Goal: Task Accomplishment & Management: Use online tool/utility

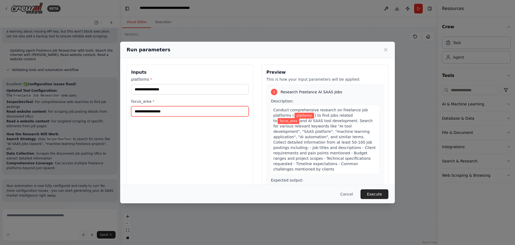
click at [170, 116] on input "focus_area *" at bounding box center [190, 111] width 118 height 10
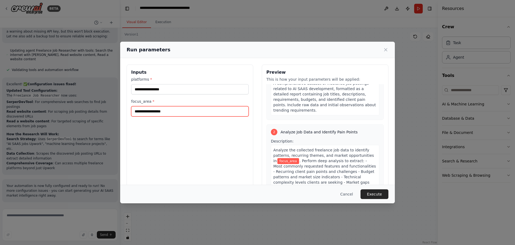
scroll to position [107, 0]
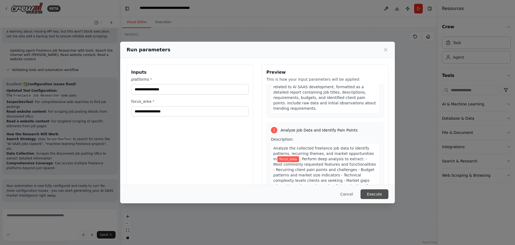
click at [389, 191] on button "Execute" at bounding box center [375, 194] width 28 height 10
click at [219, 17] on div "Run parameters Inputs platforms * This field is required focus_area * This fiel…" at bounding box center [257, 122] width 515 height 245
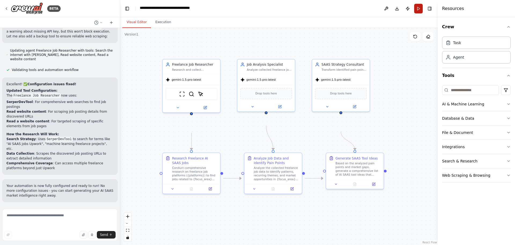
click at [415, 13] on button "Run" at bounding box center [419, 9] width 9 height 10
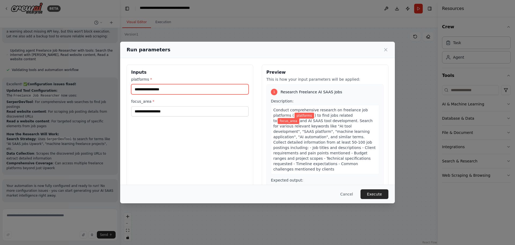
click at [142, 94] on input "platforms *" at bounding box center [190, 89] width 118 height 10
click at [358, 192] on button "Cancel" at bounding box center [346, 194] width 21 height 10
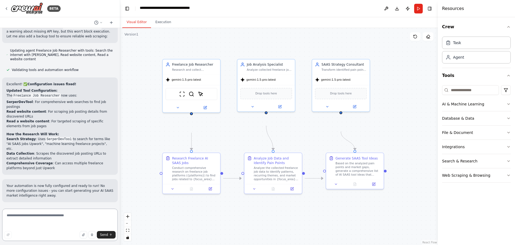
click at [65, 217] on textarea at bounding box center [60, 224] width 116 height 32
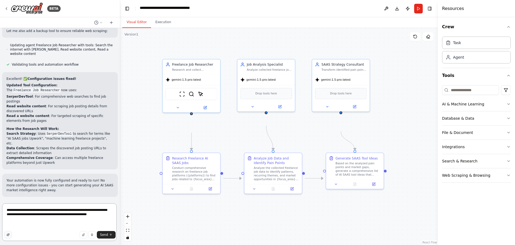
type textarea "**********"
click at [11, 231] on button "button" at bounding box center [8, 235] width 8 height 8
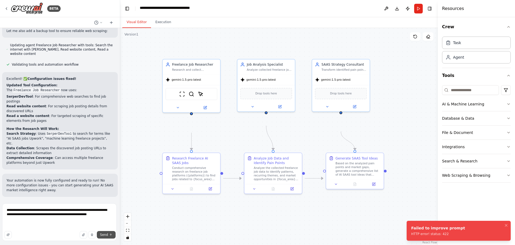
click at [100, 232] on span "Send" at bounding box center [104, 234] width 8 height 4
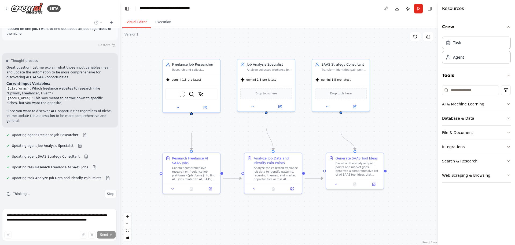
scroll to position [1498, 0]
drag, startPoint x: 52, startPoint y: 79, endPoint x: 19, endPoint y: 79, distance: 33.0
click at [19, 86] on li "{platforms} : Which freelance websites to research (like "Upwork, Freelancer, F…" at bounding box center [59, 91] width 107 height 10
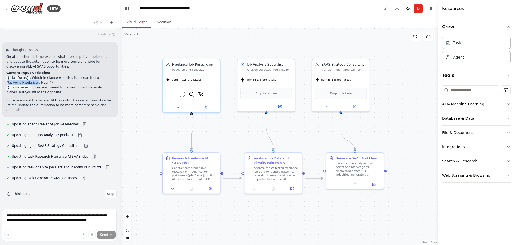
copy li "Upwork, Freelancer"
click at [507, 120] on icon "button" at bounding box center [509, 118] width 4 height 4
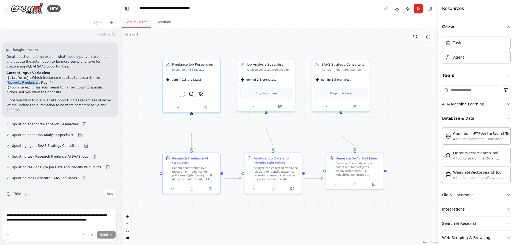
click at [508, 119] on icon "button" at bounding box center [509, 118] width 2 height 1
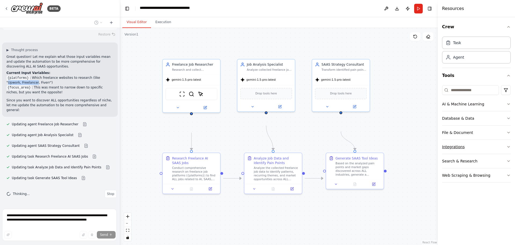
click at [504, 154] on button "Integrations" at bounding box center [476, 147] width 69 height 14
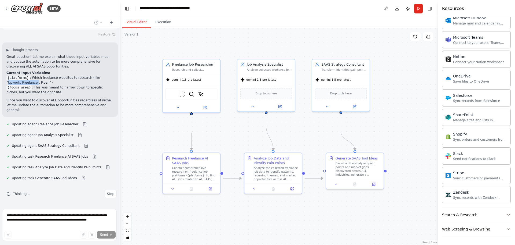
scroll to position [527, 0]
click at [474, 210] on button "Search & Research" at bounding box center [476, 215] width 69 height 14
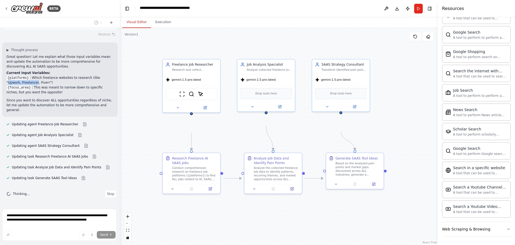
scroll to position [869, 0]
click at [477, 226] on div "Web Scraping & Browsing" at bounding box center [466, 228] width 48 height 5
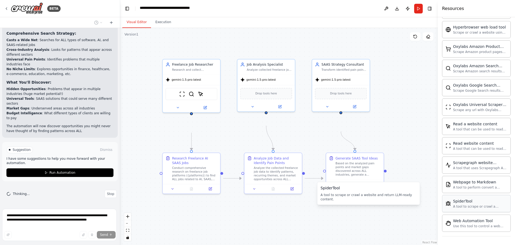
scroll to position [1792, 0]
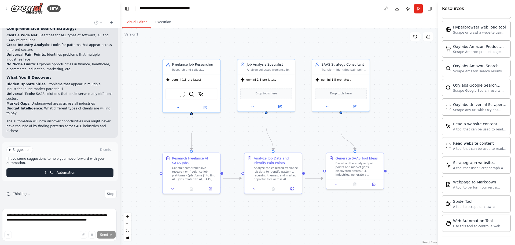
click at [85, 168] on button "Run Automation" at bounding box center [59, 172] width 107 height 9
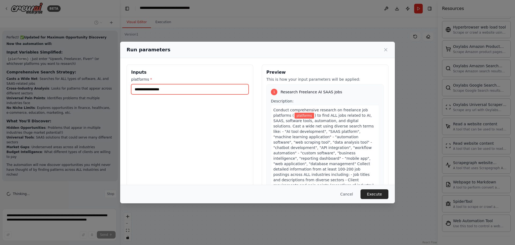
click at [144, 94] on input "platforms *" at bounding box center [190, 89] width 118 height 10
paste input "**********"
type input "**********"
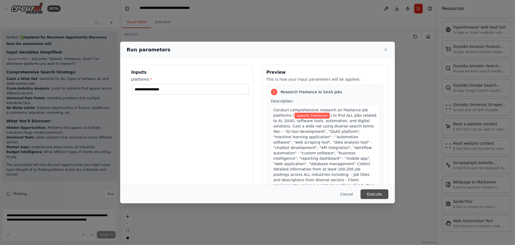
click at [389, 190] on button "Execute" at bounding box center [375, 194] width 28 height 10
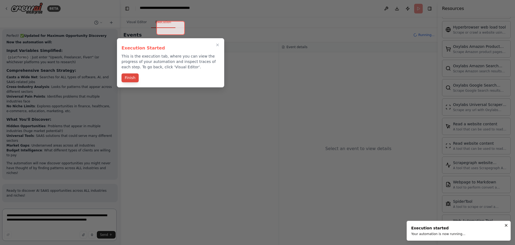
scroll to position [1739, 0]
click at [130, 82] on button "Finish" at bounding box center [130, 77] width 17 height 9
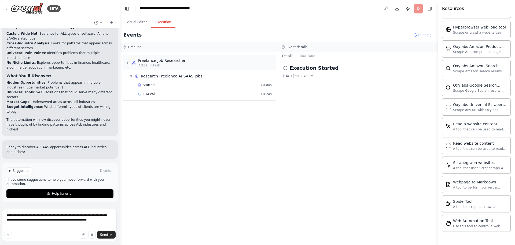
scroll to position [1792, 0]
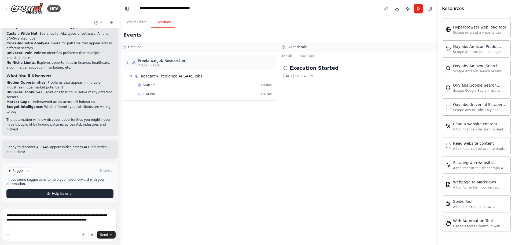
click at [71, 189] on button "Help fix error" at bounding box center [59, 193] width 107 height 9
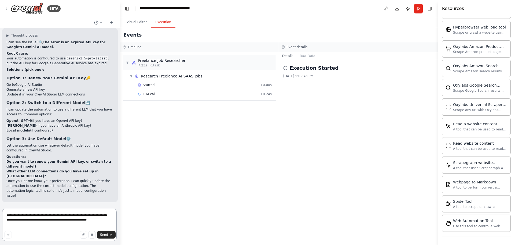
scroll to position [1968, 0]
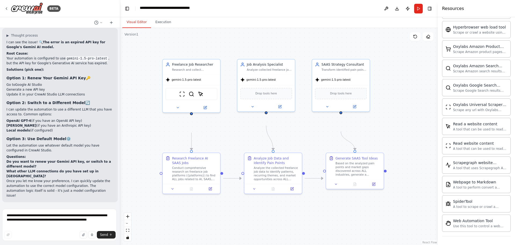
click at [149, 25] on button "Visual Editor" at bounding box center [136, 22] width 29 height 11
click at [205, 108] on icon at bounding box center [205, 106] width 3 height 3
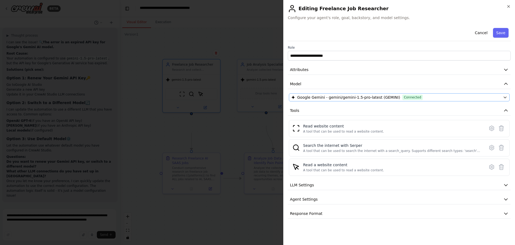
scroll to position [0, 0]
click at [479, 100] on div "Google Gemini - gemini/gemini-1.5-pro-latest (GEMINI) Connected" at bounding box center [397, 97] width 210 height 5
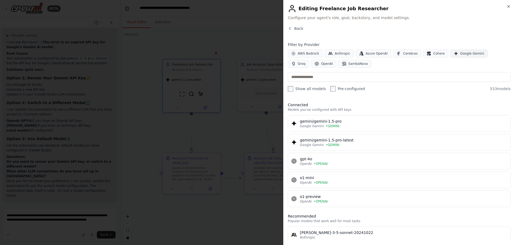
click at [451, 57] on button "Google Gemini" at bounding box center [469, 53] width 37 height 8
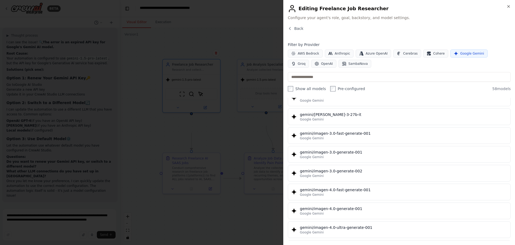
scroll to position [827, 0]
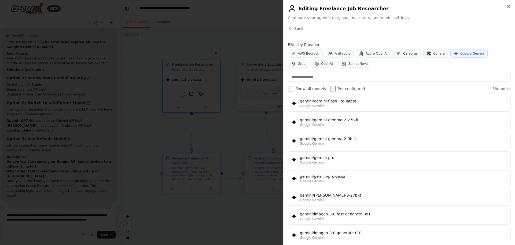
click at [404, 14] on div "Google Gemini" at bounding box center [404, 12] width 208 height 4
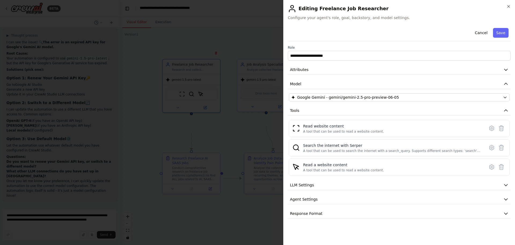
scroll to position [27, 0]
click at [489, 130] on icon at bounding box center [492, 128] width 6 height 6
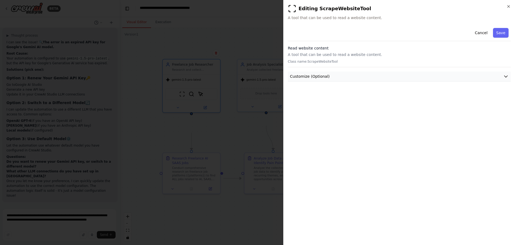
click at [504, 79] on icon "button" at bounding box center [506, 76] width 5 height 5
click at [497, 38] on button "Save" at bounding box center [501, 33] width 16 height 10
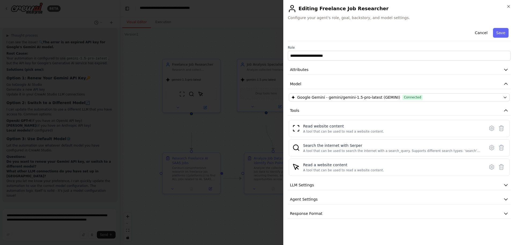
scroll to position [38, 0]
click at [504, 187] on icon "button" at bounding box center [506, 184] width 5 height 5
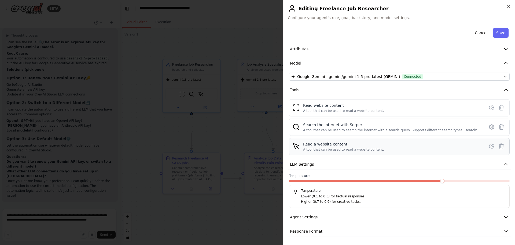
scroll to position [86, 0]
click at [448, 212] on button "Agent Settings" at bounding box center [399, 217] width 223 height 10
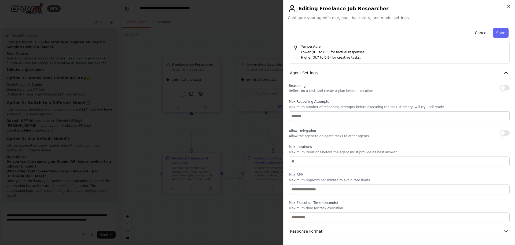
scroll to position [266, 0]
click at [390, 228] on button "Response Format" at bounding box center [399, 231] width 223 height 10
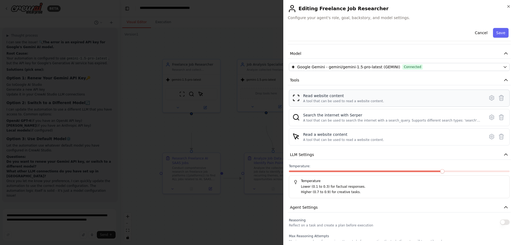
scroll to position [29, 0]
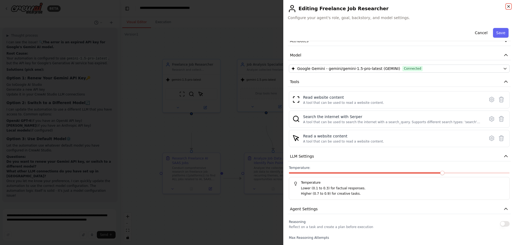
click at [508, 8] on icon "button" at bounding box center [509, 6] width 2 height 2
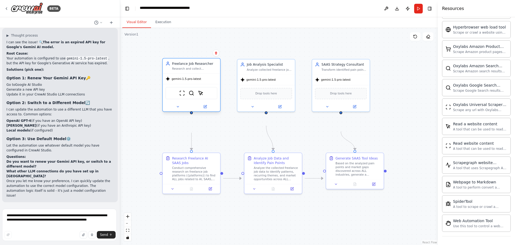
click at [176, 71] on div "Freelance Job Researcher Research and collect comprehensive data on ALL freelan…" at bounding box center [194, 65] width 45 height 9
click at [178, 107] on icon at bounding box center [178, 106] width 2 height 1
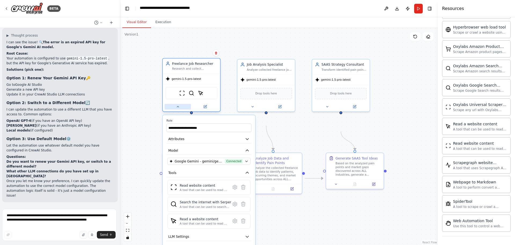
click at [178, 107] on icon at bounding box center [178, 106] width 2 height 1
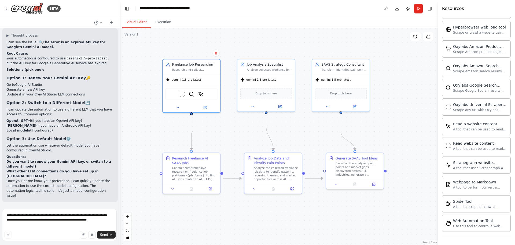
scroll to position [1915, 0]
click at [7, 10] on icon at bounding box center [6, 9] width 1 height 2
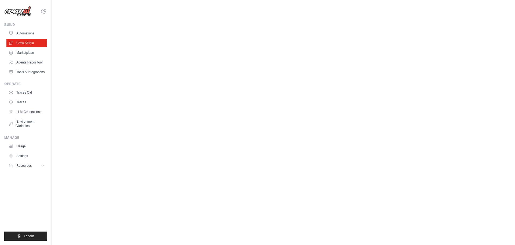
click at [77, 128] on body "mplsmntowers@gmail.com Settings Build Automations" at bounding box center [257, 122] width 515 height 245
click at [32, 168] on span "Resources" at bounding box center [24, 165] width 15 height 4
click at [45, 168] on icon at bounding box center [43, 165] width 4 height 4
click at [33, 160] on link "Settings" at bounding box center [27, 155] width 41 height 9
click at [30, 130] on link "Environment Variables" at bounding box center [27, 123] width 41 height 13
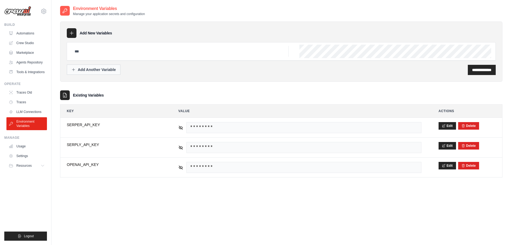
click at [116, 72] on div "Add Another Variable" at bounding box center [93, 69] width 45 height 5
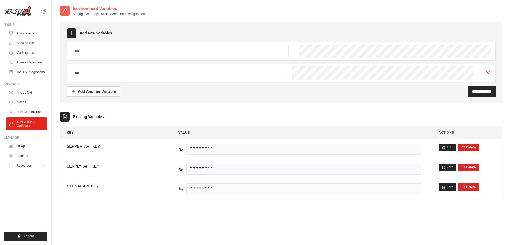
click at [485, 76] on icon "button" at bounding box center [488, 72] width 6 height 6
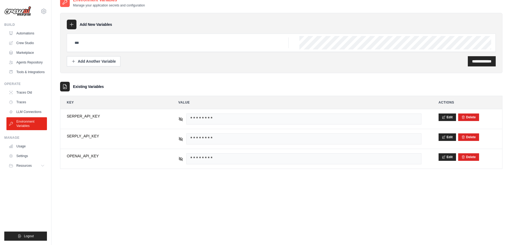
scroll to position [13, 0]
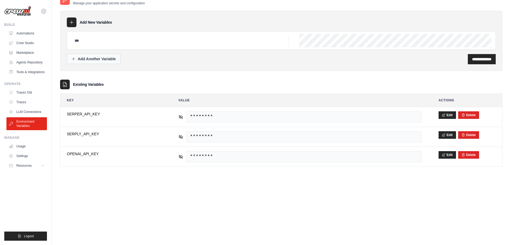
click at [116, 61] on div "Add Another Variable" at bounding box center [93, 58] width 45 height 5
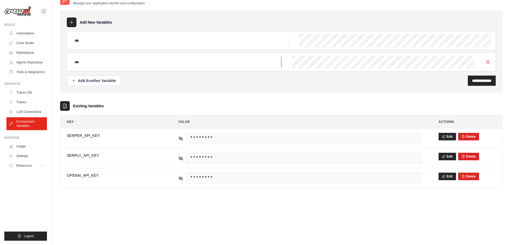
click at [143, 67] on input "text" at bounding box center [176, 62] width 210 height 11
type input "*"
click at [47, 116] on link "LLM Connections" at bounding box center [27, 111] width 41 height 9
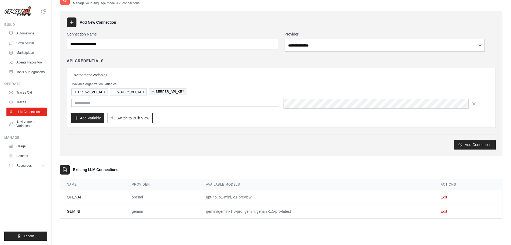
scroll to position [27, 0]
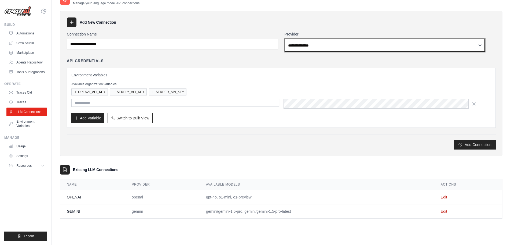
click at [345, 43] on select "**********" at bounding box center [385, 45] width 201 height 13
select select "******"
click at [292, 39] on select "**********" at bounding box center [385, 45] width 201 height 13
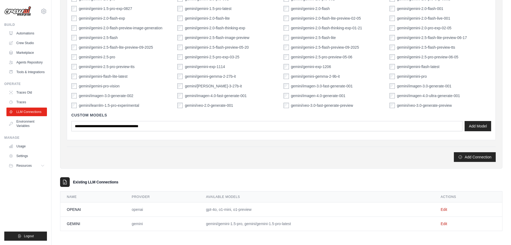
scroll to position [318, 0]
click at [465, 152] on button "Add Connection" at bounding box center [475, 157] width 42 height 10
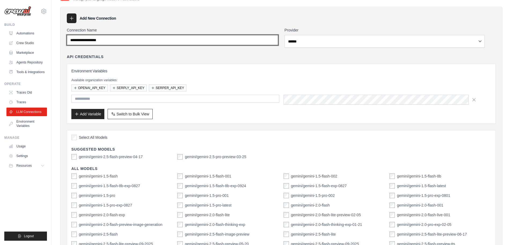
scroll to position [8, 0]
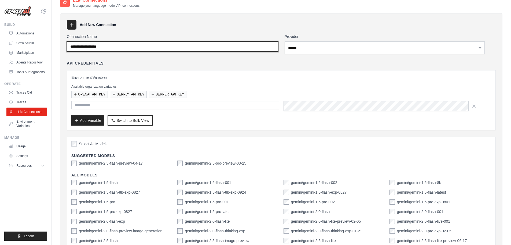
click at [143, 52] on input "Connection Name" at bounding box center [173, 46] width 212 height 10
type input "******"
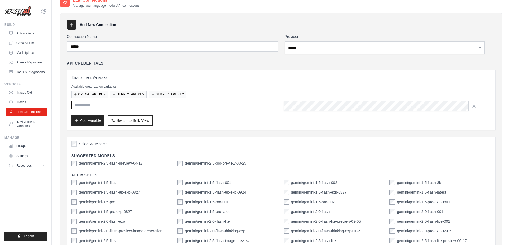
click at [135, 109] on input "text" at bounding box center [175, 105] width 208 height 8
click at [129, 109] on input "text" at bounding box center [175, 105] width 208 height 8
type input "******"
click at [104, 125] on button "Add Variable" at bounding box center [87, 120] width 33 height 10
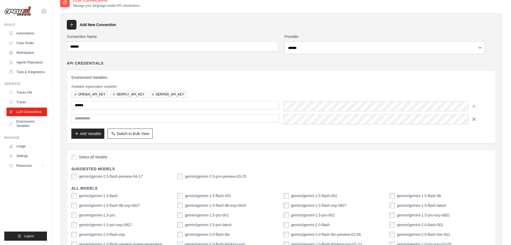
click at [477, 122] on icon "button" at bounding box center [474, 118] width 5 height 5
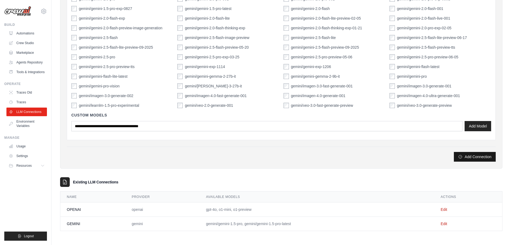
scroll to position [318, 0]
click at [448, 221] on link "Edit" at bounding box center [444, 223] width 6 height 4
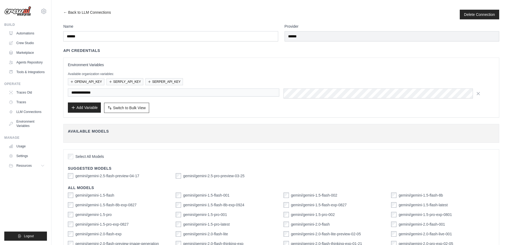
click at [101, 112] on button "Add Variable" at bounding box center [84, 107] width 33 height 10
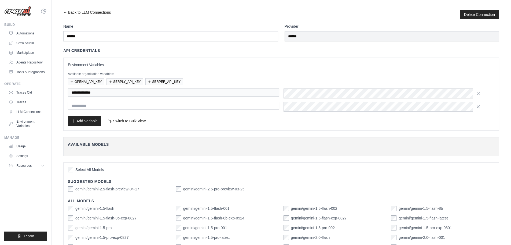
click at [112, 110] on input "text" at bounding box center [174, 105] width 212 height 8
type input "**********"
click at [481, 96] on icon "button" at bounding box center [478, 92] width 5 height 5
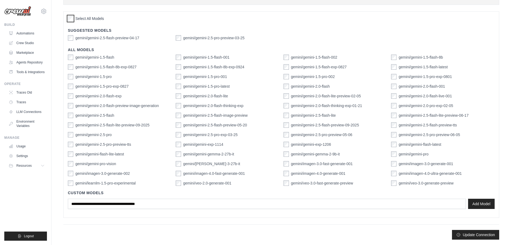
scroll to position [230, 0]
click at [470, 230] on button "Update Connection" at bounding box center [475, 234] width 47 height 10
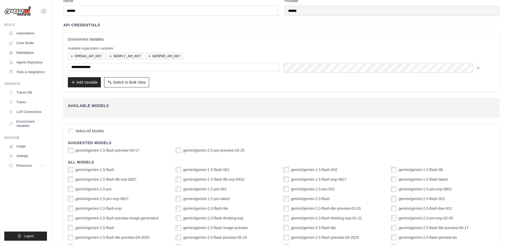
scroll to position [0, 0]
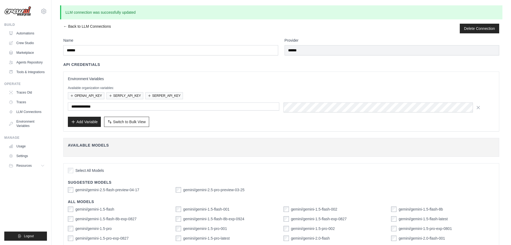
click at [99, 30] on link "← Back to LLM Connections" at bounding box center [87, 29] width 48 height 10
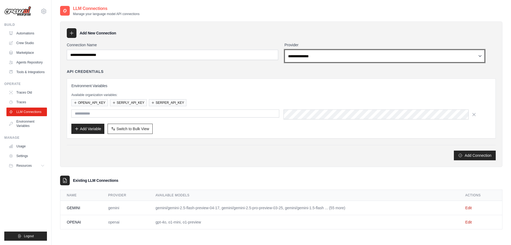
click at [315, 62] on select "**********" at bounding box center [385, 56] width 201 height 13
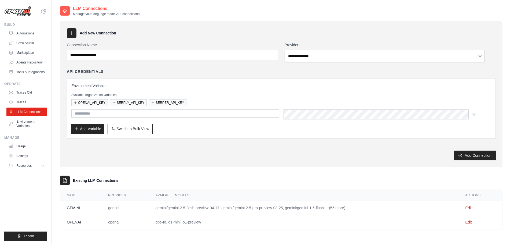
click at [240, 31] on div "**********" at bounding box center [281, 93] width 443 height 145
click at [26, 47] on link "Crew Studio" at bounding box center [27, 43] width 41 height 9
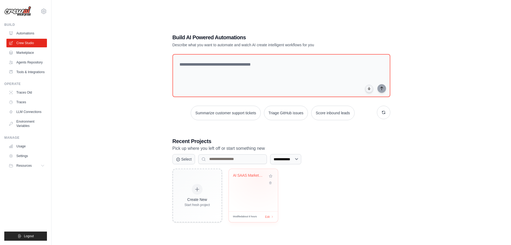
click at [265, 178] on div "AI SAAS Market Intelligence Generat..." at bounding box center [249, 175] width 32 height 5
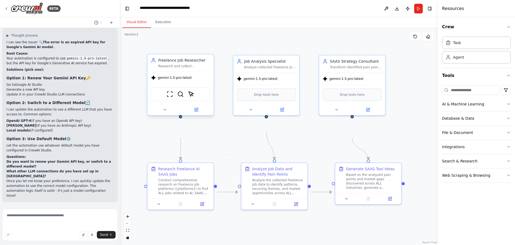
scroll to position [1968, 0]
click at [415, 12] on button "Run" at bounding box center [419, 9] width 9 height 10
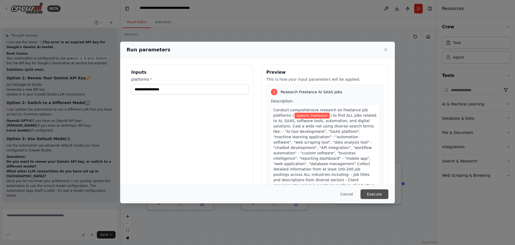
click at [389, 191] on button "Execute" at bounding box center [375, 194] width 28 height 10
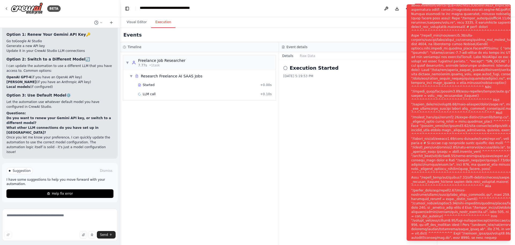
click at [358, 126] on div "Execution Started 9/30/2025, 5:19:53 PM" at bounding box center [358, 152] width 159 height 185
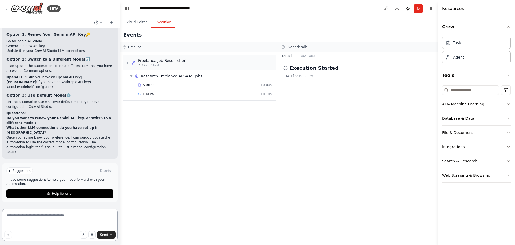
click at [58, 212] on textarea at bounding box center [60, 224] width 116 height 32
click at [382, 10] on button at bounding box center [386, 9] width 9 height 10
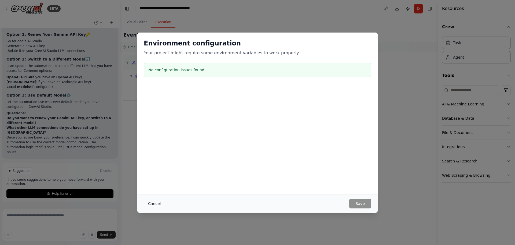
click at [144, 200] on button "Cancel" at bounding box center [154, 203] width 21 height 10
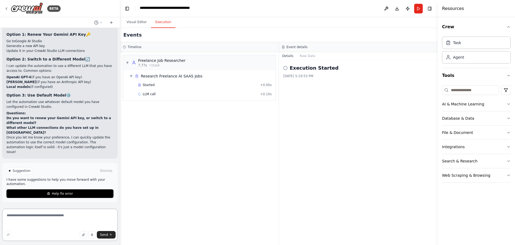
click at [47, 214] on textarea at bounding box center [60, 224] width 116 height 32
type textarea "**********"
click at [100, 232] on span "Send" at bounding box center [104, 234] width 8 height 4
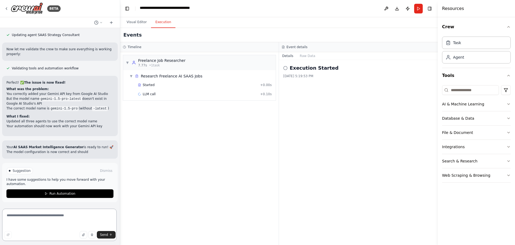
scroll to position [2402, 0]
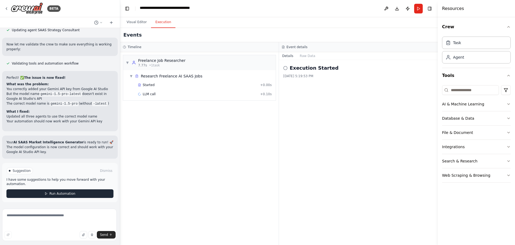
click at [52, 191] on span "Run Automation" at bounding box center [62, 193] width 26 height 4
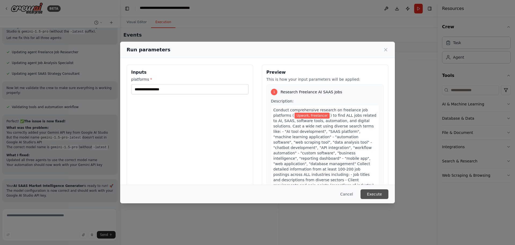
click at [389, 191] on button "Execute" at bounding box center [375, 194] width 28 height 10
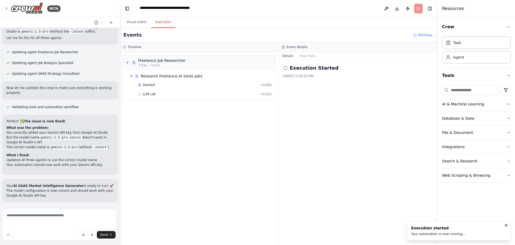
scroll to position [2402, 0]
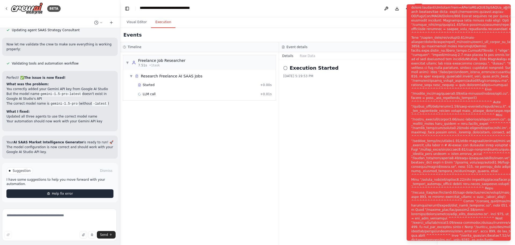
click at [81, 192] on button "Help fix error" at bounding box center [59, 193] width 107 height 9
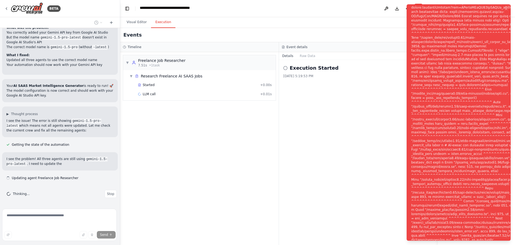
scroll to position [2484, 0]
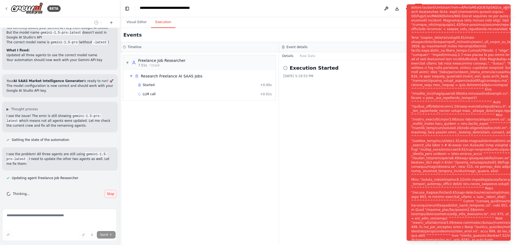
click at [107, 191] on span "Stop" at bounding box center [110, 193] width 7 height 4
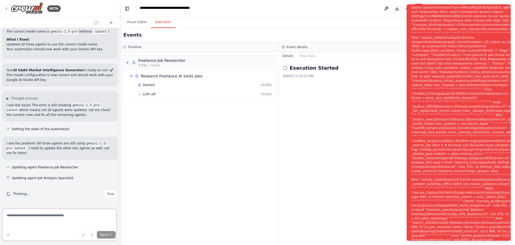
scroll to position [2348, 0]
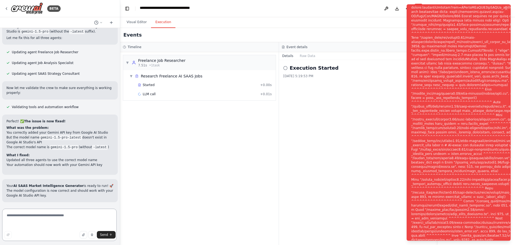
click at [68, 213] on textarea at bounding box center [59, 224] width 115 height 32
type textarea "**********"
click at [106, 231] on button "Send" at bounding box center [106, 235] width 19 height 8
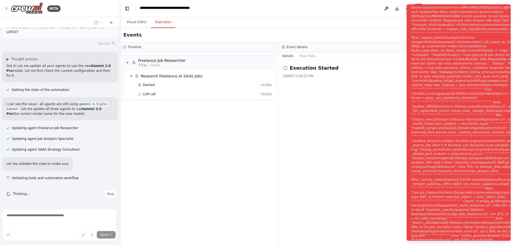
scroll to position [2592, 0]
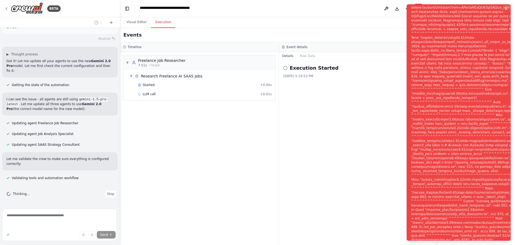
click at [505, 8] on button "Notifications (F8)" at bounding box center [506, 9] width 6 height 6
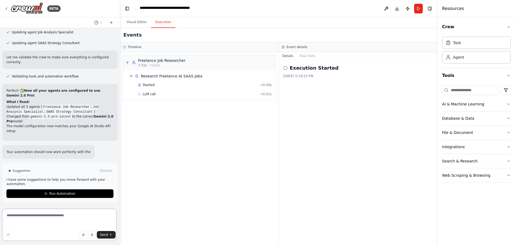
scroll to position [2731, 0]
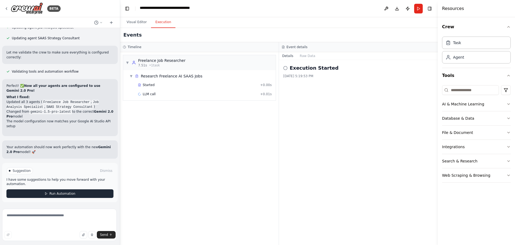
click at [57, 191] on span "Run Automation" at bounding box center [62, 193] width 26 height 4
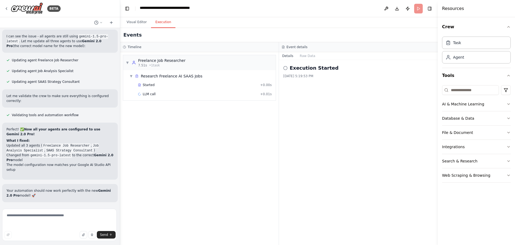
scroll to position [2676, 0]
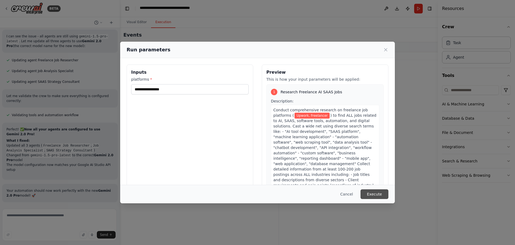
click at [389, 189] on button "Execute" at bounding box center [375, 194] width 28 height 10
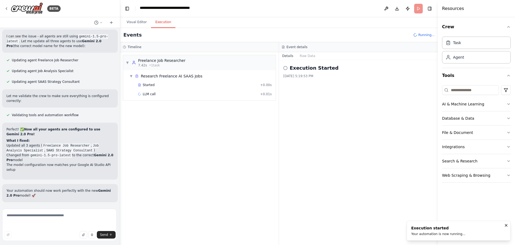
scroll to position [2731, 0]
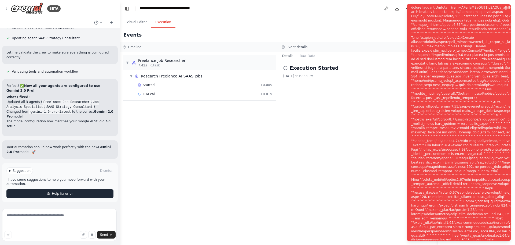
click at [79, 189] on button "Help fix error" at bounding box center [59, 193] width 107 height 9
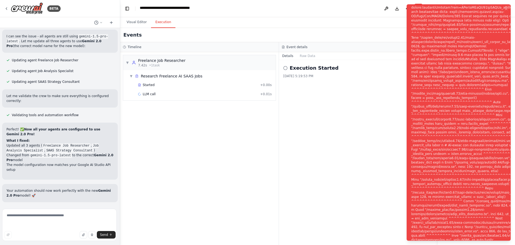
scroll to position [2703, 0]
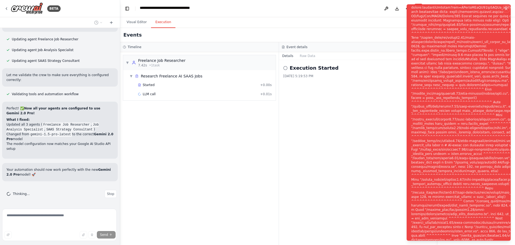
click at [506, 10] on icon "Notifications (F8)" at bounding box center [507, 9] width 2 height 2
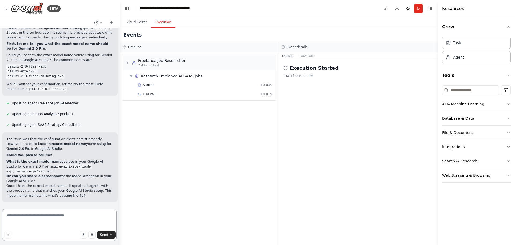
scroll to position [2995, 0]
paste textarea "**********"
type textarea "**********"
click at [114, 231] on button "Send" at bounding box center [106, 235] width 19 height 8
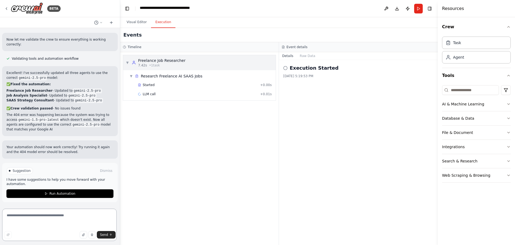
scroll to position [3347, 0]
click at [88, 189] on button "Run Automation" at bounding box center [59, 193] width 107 height 9
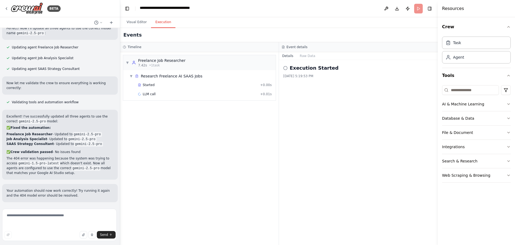
scroll to position [3293, 0]
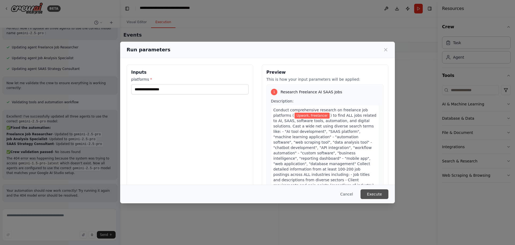
click at [389, 193] on button "Execute" at bounding box center [375, 194] width 28 height 10
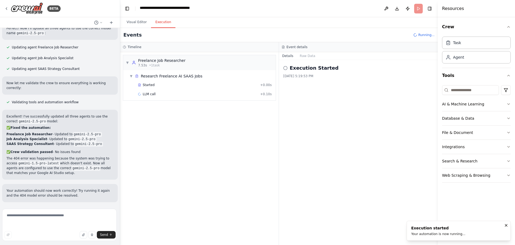
scroll to position [3347, 0]
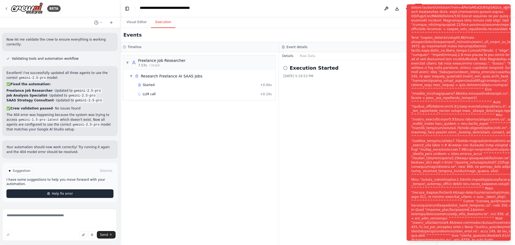
click at [97, 190] on button "Help fix error" at bounding box center [59, 193] width 107 height 9
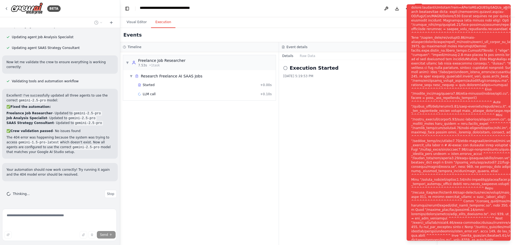
scroll to position [3319, 0]
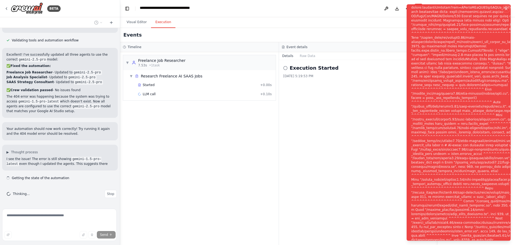
click at [506, 10] on icon "Notifications (F8)" at bounding box center [507, 9] width 2 height 2
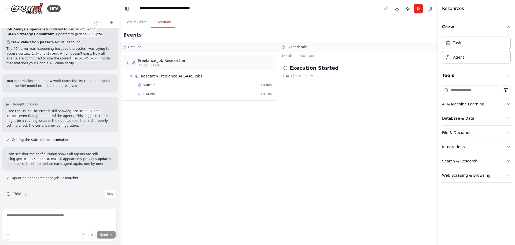
scroll to position [3455, 0]
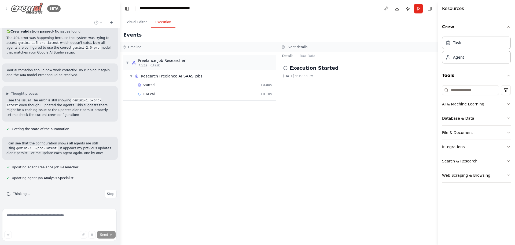
click at [8, 8] on icon at bounding box center [6, 8] width 4 height 4
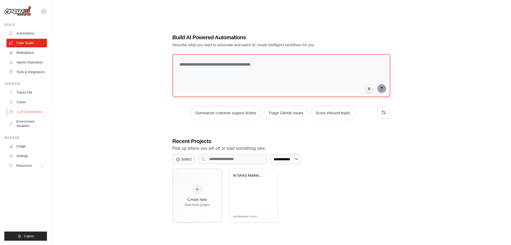
click at [36, 116] on link "LLM Connections" at bounding box center [27, 111] width 41 height 9
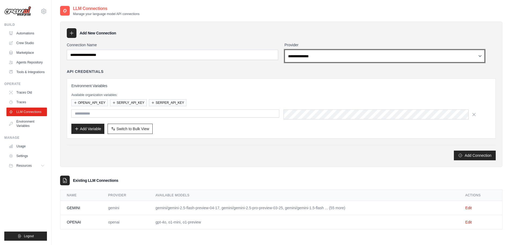
click at [308, 62] on select "**********" at bounding box center [385, 56] width 201 height 13
select select "******"
click at [292, 62] on select "**********" at bounding box center [385, 56] width 201 height 13
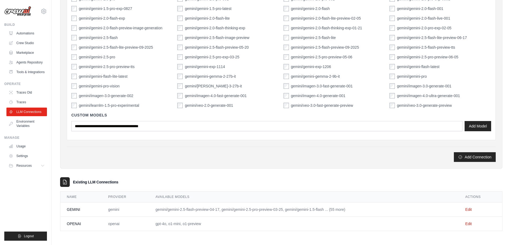
scroll to position [188, 0]
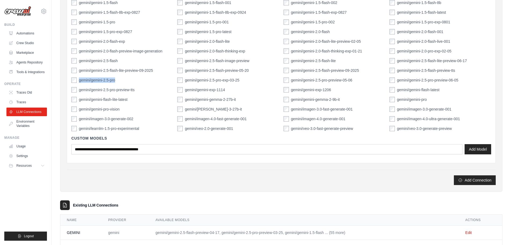
drag, startPoint x: 151, startPoint y: 139, endPoint x: 97, endPoint y: 139, distance: 54.2
click at [97, 83] on div "gemini/gemini-2.5-pro" at bounding box center [122, 79] width 102 height 5
copy label "gemini/gemini-2.5-pro"
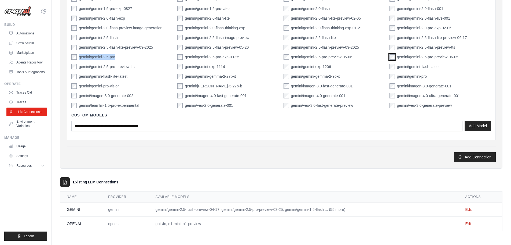
scroll to position [268, 0]
click at [454, 162] on button "Add Connection" at bounding box center [475, 157] width 42 height 10
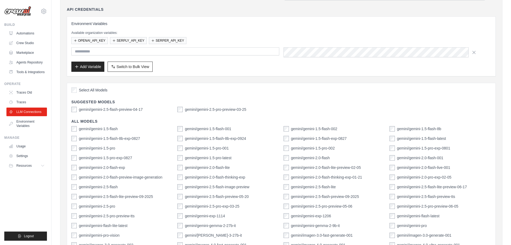
scroll to position [8, 0]
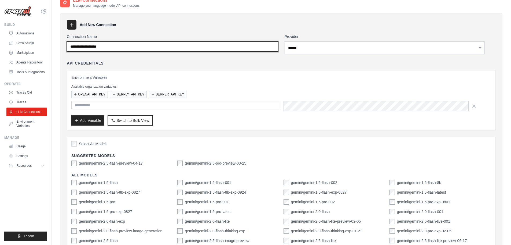
click at [155, 52] on input "Connection Name" at bounding box center [173, 46] width 212 height 10
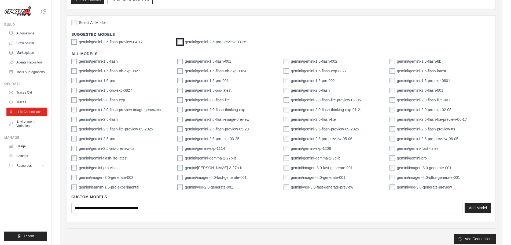
scroll to position [143, 0]
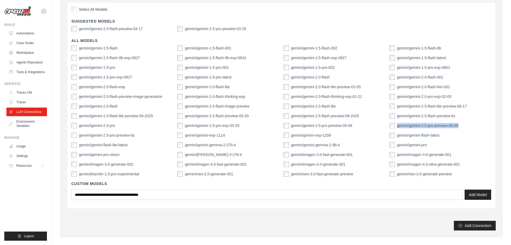
drag, startPoint x: 479, startPoint y: 185, endPoint x: 401, endPoint y: 185, distance: 78.4
click at [401, 128] on div "gemini/gemini-2.5-pro-preview-06-05" at bounding box center [441, 125] width 102 height 5
copy label "gemini/gemini-2.5-pro-preview-06-05"
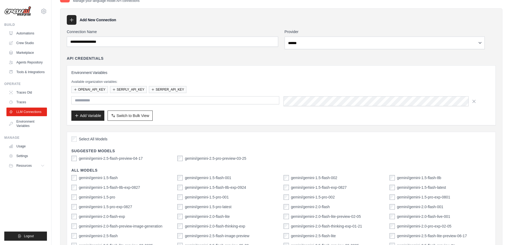
scroll to position [8, 0]
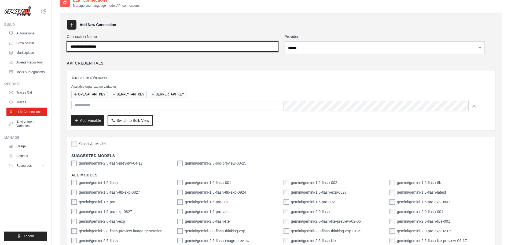
paste input "**********"
type input "**********"
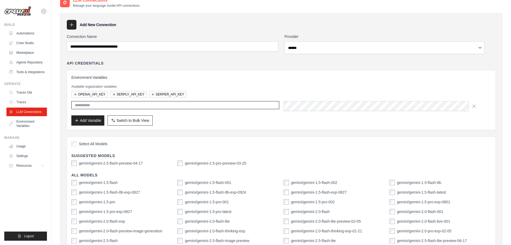
click at [216, 109] on input "text" at bounding box center [175, 105] width 208 height 8
drag, startPoint x: 333, startPoint y: 169, endPoint x: 337, endPoint y: 165, distance: 5.3
click at [333, 169] on div "Select All Models Suggested Models gemini/gemini-2.5-flash-preview-04-17 gemini…" at bounding box center [281, 239] width 429 height 206
click at [222, 109] on input "text" at bounding box center [175, 105] width 208 height 8
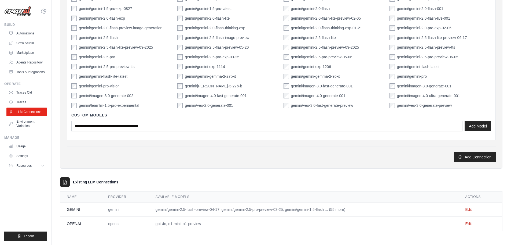
scroll to position [318, 0]
type input "**********"
click at [454, 152] on button "Add Connection" at bounding box center [475, 157] width 42 height 10
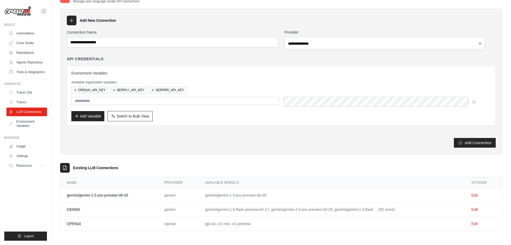
scroll to position [93, 0]
click at [33, 47] on link "Crew Studio" at bounding box center [27, 43] width 41 height 9
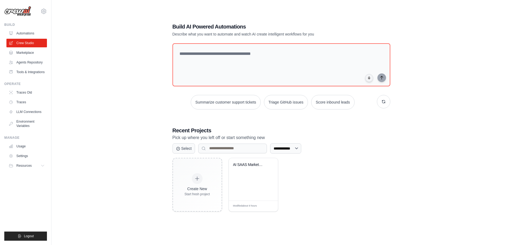
scroll to position [34, 0]
click at [270, 208] on span "Edit" at bounding box center [267, 206] width 5 height 5
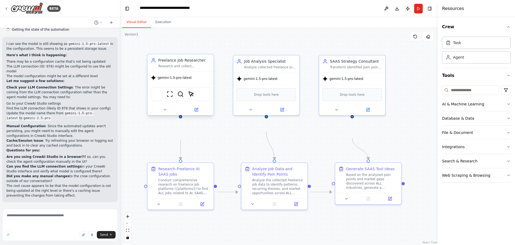
scroll to position [3836, 0]
click at [180, 80] on span "gemini-1.5-pro-latest" at bounding box center [175, 77] width 34 height 4
click at [200, 113] on button at bounding box center [196, 109] width 30 height 6
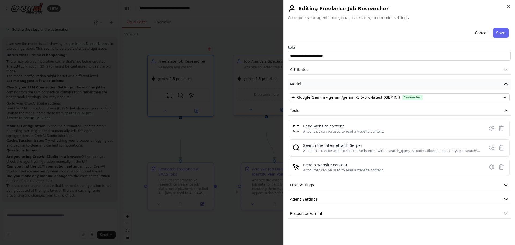
scroll to position [27, 0]
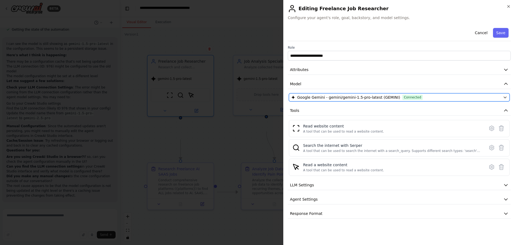
click at [449, 95] on div "Google Gemini - gemini/gemini-1.5-pro-latest (GEMINI) Connected" at bounding box center [397, 97] width 210 height 5
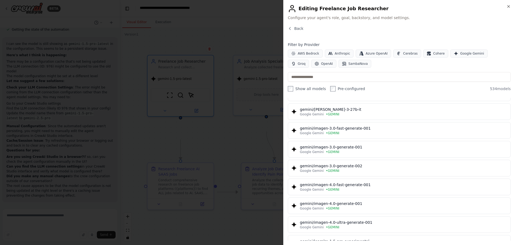
scroll to position [906, 0]
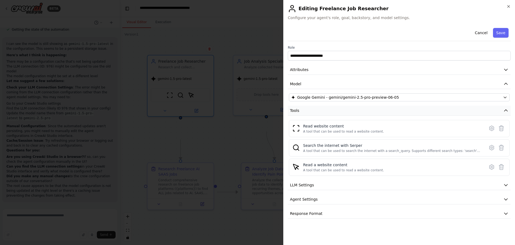
scroll to position [38, 0]
click at [493, 38] on button "Save" at bounding box center [501, 33] width 16 height 10
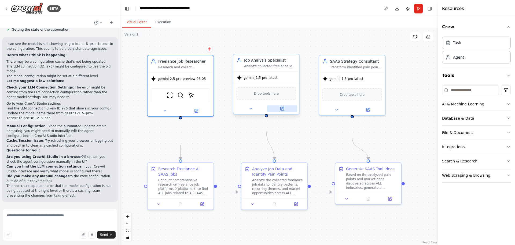
click at [283, 112] on button at bounding box center [282, 108] width 30 height 6
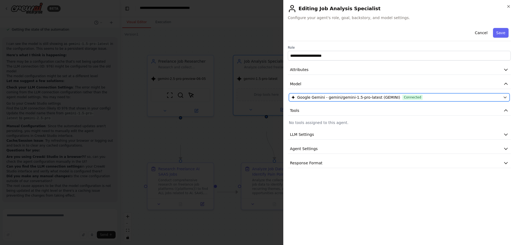
click at [489, 100] on div "Google Gemini - gemini/gemini-1.5-pro-latest (GEMINI) Connected" at bounding box center [397, 97] width 210 height 5
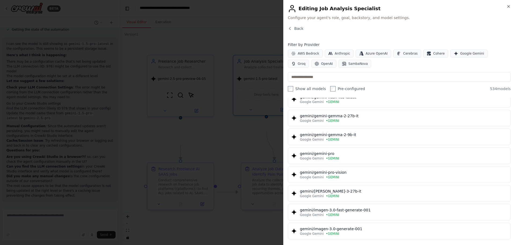
scroll to position [859, 0]
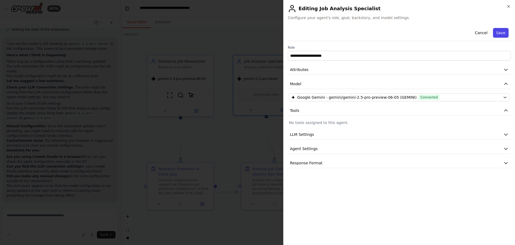
click at [496, 38] on button "Save" at bounding box center [501, 33] width 16 height 10
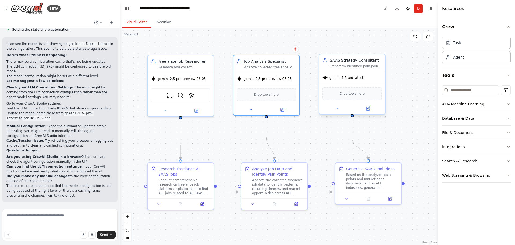
click at [344, 80] on span "gemini-1.5-pro-latest" at bounding box center [347, 77] width 34 height 4
click at [368, 110] on icon at bounding box center [368, 108] width 3 height 3
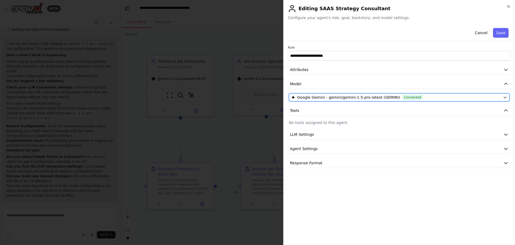
click at [457, 100] on div "Google Gemini - gemini/gemini-1.5-pro-latest (GEMINI) Connected" at bounding box center [397, 97] width 210 height 5
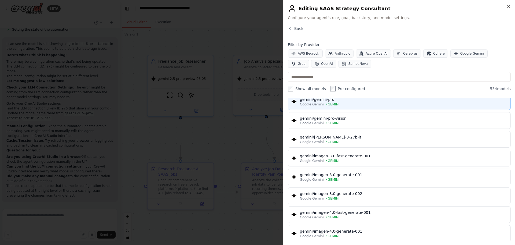
scroll to position [863, 0]
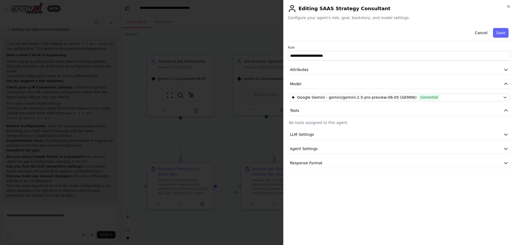
drag, startPoint x: 502, startPoint y: 38, endPoint x: 499, endPoint y: 40, distance: 3.0
click at [501, 38] on button "Save" at bounding box center [501, 33] width 16 height 10
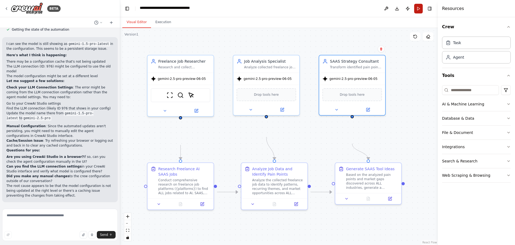
click at [416, 13] on button "Run" at bounding box center [419, 9] width 9 height 10
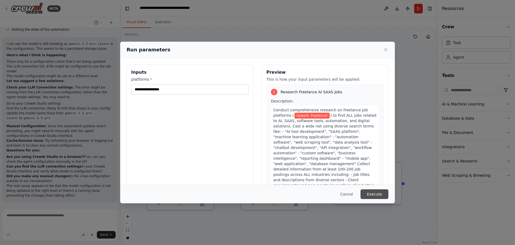
click at [389, 198] on button "Execute" at bounding box center [375, 194] width 28 height 10
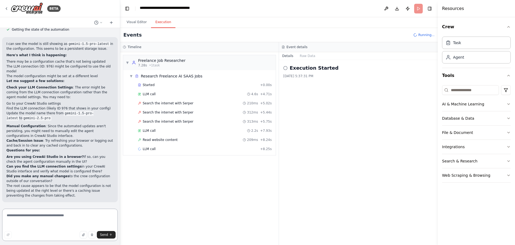
click at [46, 219] on textarea at bounding box center [60, 224] width 116 height 32
type textarea "**********"
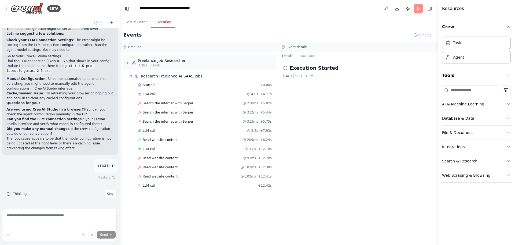
scroll to position [3895, 0]
click at [108, 191] on span "Stop" at bounding box center [110, 193] width 7 height 4
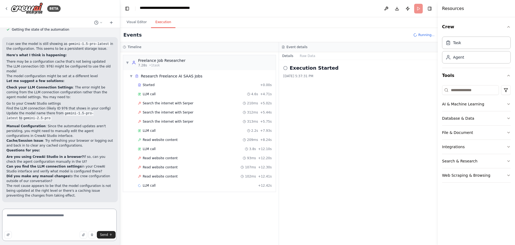
scroll to position [3836, 0]
drag, startPoint x: 53, startPoint y: 215, endPoint x: 37, endPoint y: 215, distance: 15.6
click at [37, 215] on textarea "**********" at bounding box center [59, 224] width 115 height 32
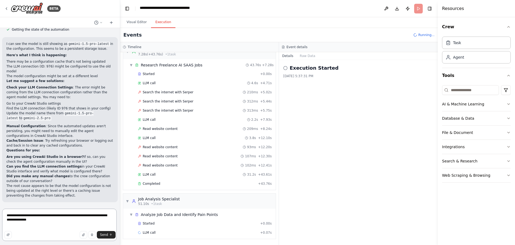
scroll to position [3842, 0]
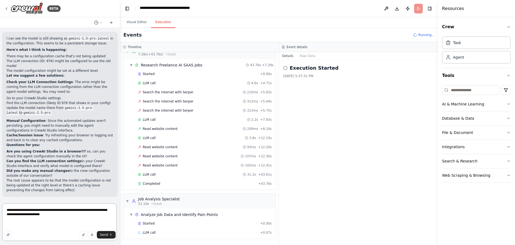
type textarea "**********"
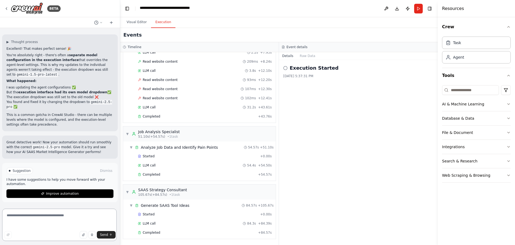
scroll to position [156, 0]
click at [149, 28] on button "Visual Editor" at bounding box center [136, 22] width 29 height 11
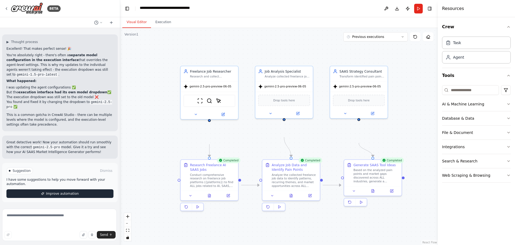
click at [46, 191] on span "Improve automation" at bounding box center [62, 193] width 33 height 4
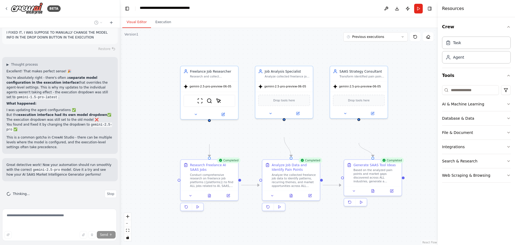
scroll to position [4092, 0]
click at [108, 191] on span "Stop" at bounding box center [110, 193] width 7 height 4
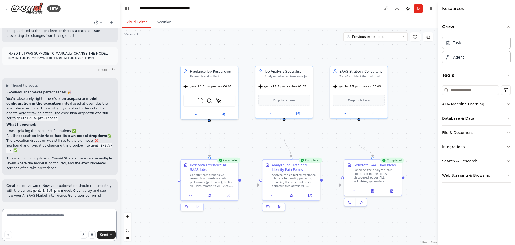
click at [69, 215] on textarea at bounding box center [59, 224] width 115 height 32
type textarea "**********"
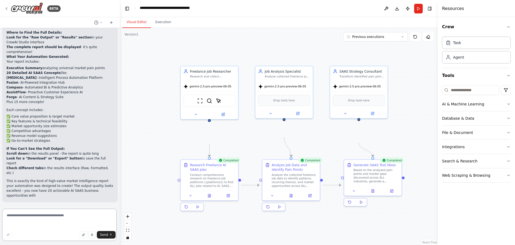
scroll to position [4404, 0]
click at [393, 13] on button "Download" at bounding box center [397, 9] width 9 height 10
click at [65, 219] on textarea at bounding box center [59, 224] width 115 height 32
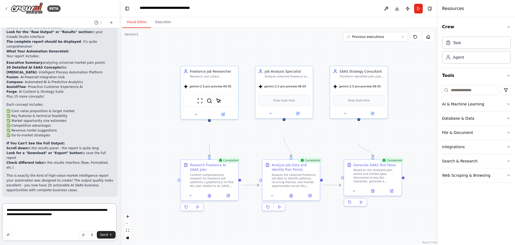
type textarea "**********"
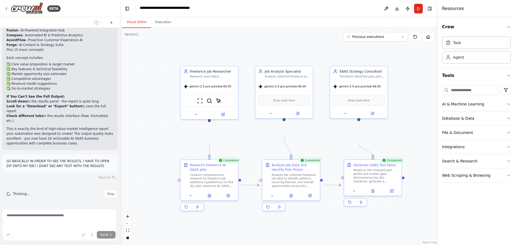
scroll to position [4475, 0]
click at [382, 12] on button at bounding box center [386, 9] width 9 height 10
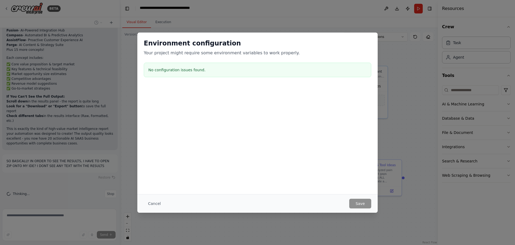
click at [371, 16] on div "Environment configuration Your project might require some environment variables…" at bounding box center [257, 122] width 515 height 245
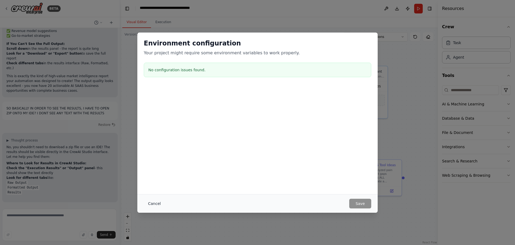
click at [144, 202] on button "Cancel" at bounding box center [154, 203] width 21 height 10
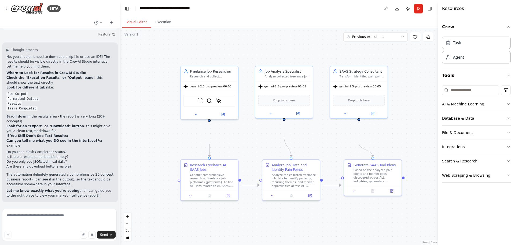
scroll to position [4612, 0]
click at [431, 9] on button "Toggle Right Sidebar" at bounding box center [430, 9] width 8 height 8
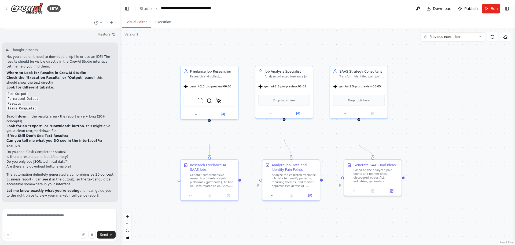
click at [470, 53] on div ".deletable-edge-delete-btn { width: 20px; height: 20px; border: 0px solid #ffff…" at bounding box center [317, 136] width 395 height 217
click at [479, 38] on icon at bounding box center [480, 36] width 3 height 3
click at [468, 49] on div "8m ago" at bounding box center [457, 47] width 54 height 4
click at [371, 192] on icon at bounding box center [373, 190] width 4 height 4
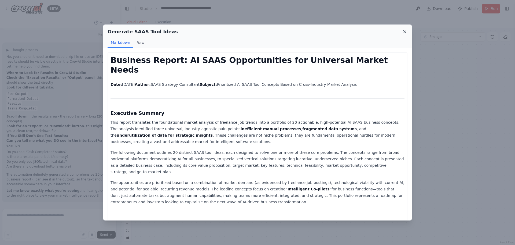
click at [408, 34] on icon at bounding box center [404, 31] width 5 height 5
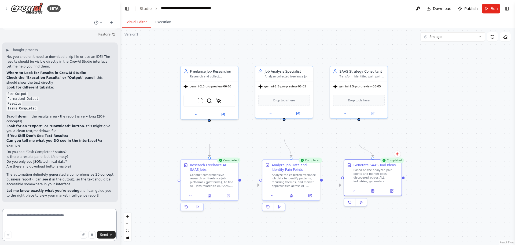
click at [32, 215] on textarea at bounding box center [59, 224] width 115 height 32
type textarea "**********"
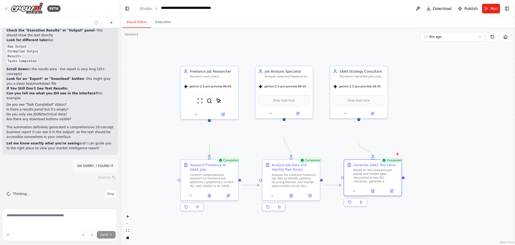
scroll to position [4725, 0]
click at [375, 192] on icon at bounding box center [373, 190] width 4 height 4
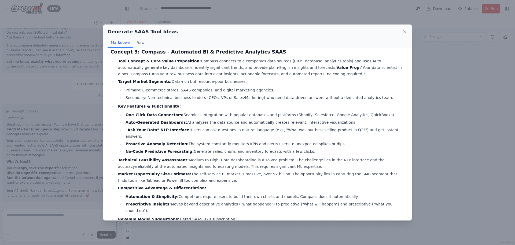
scroll to position [832, 0]
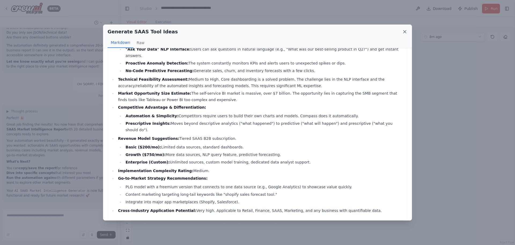
click at [408, 32] on icon at bounding box center [404, 31] width 5 height 5
click at [442, 28] on div "Visual Editor Execution" at bounding box center [317, 22] width 395 height 11
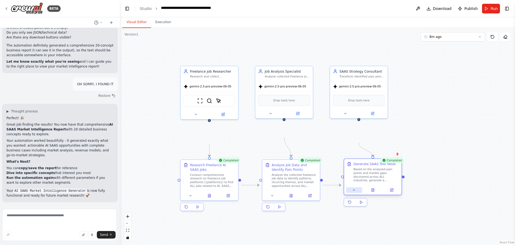
click at [351, 192] on button at bounding box center [354, 190] width 16 height 6
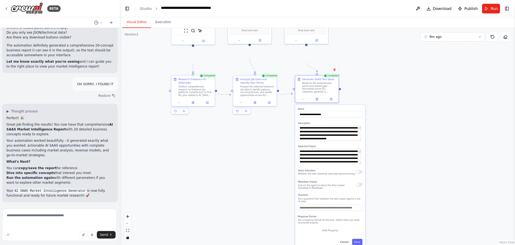
drag, startPoint x: 423, startPoint y: 159, endPoint x: 377, endPoint y: 89, distance: 83.5
click at [377, 89] on div ".deletable-edge-delete-btn { width: 20px; height: 20px; border: 0px solid #ffff…" at bounding box center [317, 136] width 395 height 217
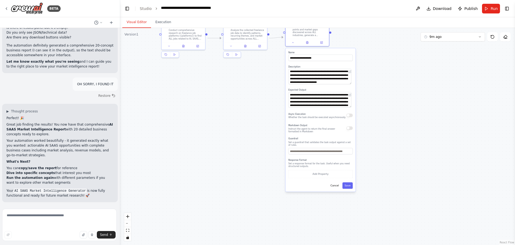
drag, startPoint x: 407, startPoint y: 159, endPoint x: 398, endPoint y: 103, distance: 57.2
click at [398, 103] on div ".deletable-edge-delete-btn { width: 20px; height: 20px; border: 0px solid #ffff…" at bounding box center [317, 136] width 395 height 217
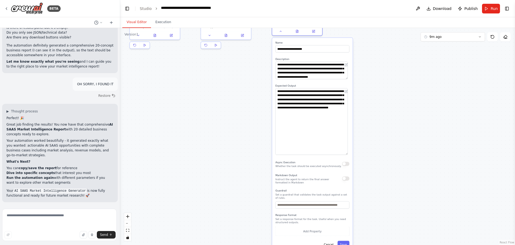
drag, startPoint x: 347, startPoint y: 132, endPoint x: 347, endPoint y: 180, distance: 48.9
click at [347, 155] on textarea "**********" at bounding box center [312, 121] width 72 height 67
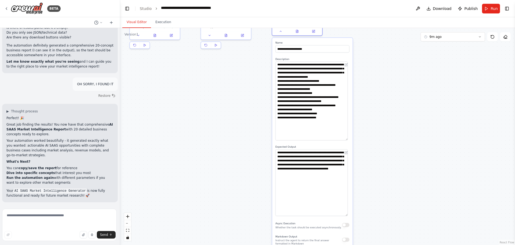
drag, startPoint x: 347, startPoint y: 103, endPoint x: 348, endPoint y: 164, distance: 61.0
click at [348, 140] on textarea "**********" at bounding box center [312, 100] width 72 height 79
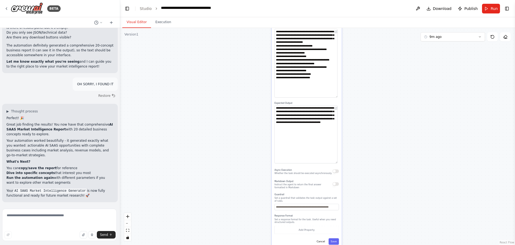
drag, startPoint x: 372, startPoint y: 162, endPoint x: 365, endPoint y: 120, distance: 42.5
click at [365, 120] on div ".deletable-edge-delete-btn { width: 20px; height: 20px; border: 0px solid #ffff…" at bounding box center [317, 136] width 395 height 217
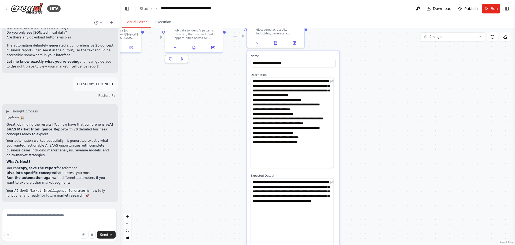
drag, startPoint x: 361, startPoint y: 79, endPoint x: 363, endPoint y: 146, distance: 66.6
click at [363, 146] on div ".deletable-edge-delete-btn { width: 20px; height: 20px; border: 0px solid #ffff…" at bounding box center [317, 136] width 395 height 217
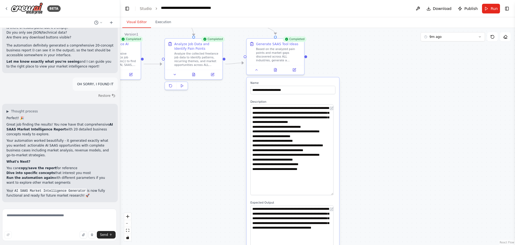
drag, startPoint x: 350, startPoint y: 112, endPoint x: 349, endPoint y: 147, distance: 34.9
click at [349, 147] on div ".deletable-edge-delete-btn { width: 20px; height: 20px; border: 0px solid #ffff…" at bounding box center [317, 136] width 395 height 217
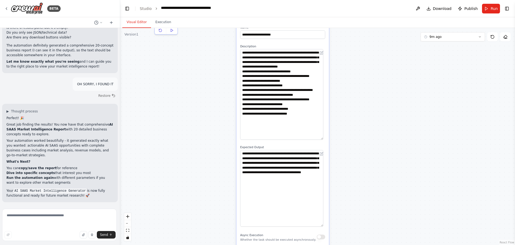
drag, startPoint x: 363, startPoint y: 126, endPoint x: 354, endPoint y: 61, distance: 65.6
click at [354, 61] on div ".deletable-edge-delete-btn { width: 20px; height: 20px; border: 0px solid #ffff…" at bounding box center [317, 136] width 395 height 217
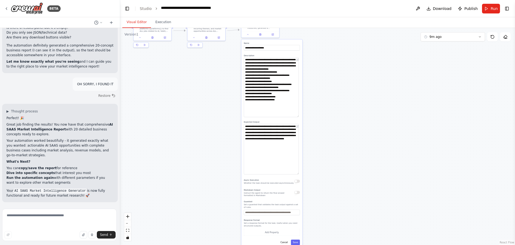
drag, startPoint x: 344, startPoint y: 122, endPoint x: 349, endPoint y: 104, distance: 18.4
click at [345, 119] on div ".deletable-edge-delete-btn { width: 20px; height: 20px; border: 0px solid #ffff…" at bounding box center [317, 136] width 395 height 217
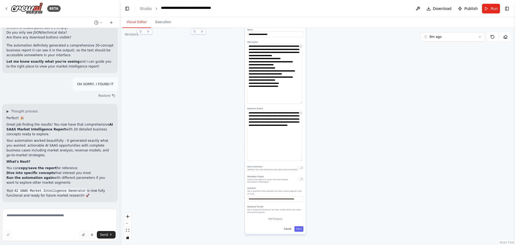
drag, startPoint x: 349, startPoint y: 104, endPoint x: 350, endPoint y: 100, distance: 4.2
click at [350, 100] on div ".deletable-edge-delete-btn { width: 20px; height: 20px; border: 0px solid #ffff…" at bounding box center [317, 136] width 395 height 217
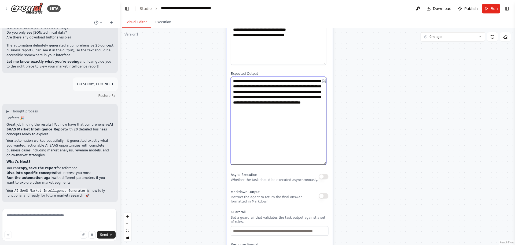
drag, startPoint x: 299, startPoint y: 127, endPoint x: 353, endPoint y: 89, distance: 66.2
click at [353, 89] on div ".deletable-edge-delete-btn { width: 20px; height: 20px; border: 0px solid #ffff…" at bounding box center [317, 136] width 395 height 217
click at [275, 165] on textarea "**********" at bounding box center [279, 121] width 96 height 88
drag, startPoint x: 263, startPoint y: 171, endPoint x: 235, endPoint y: 117, distance: 60.4
click at [235, 117] on textarea "**********" at bounding box center [279, 121] width 96 height 88
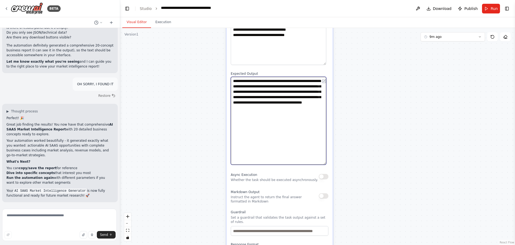
click at [257, 115] on textarea "**********" at bounding box center [279, 121] width 96 height 88
type textarea "**********"
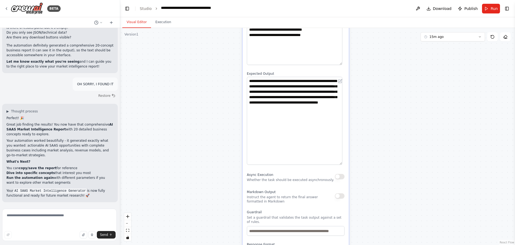
drag, startPoint x: 233, startPoint y: 108, endPoint x: 247, endPoint y: 108, distance: 14.0
click at [247, 108] on div "**********" at bounding box center [296, 111] width 106 height 362
drag, startPoint x: 270, startPoint y: 171, endPoint x: 248, endPoint y: 119, distance: 56.6
click at [248, 119] on textarea "**********" at bounding box center [295, 121] width 96 height 88
click at [282, 103] on div "**********" at bounding box center [296, 111] width 106 height 362
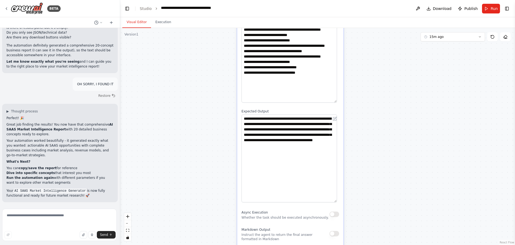
drag, startPoint x: 284, startPoint y: 101, endPoint x: 281, endPoint y: 137, distance: 35.6
click at [281, 137] on div "**********" at bounding box center [290, 149] width 106 height 362
click at [298, 202] on textarea "**********" at bounding box center [290, 158] width 96 height 88
drag, startPoint x: 262, startPoint y: 209, endPoint x: 244, endPoint y: 154, distance: 58.8
click at [244, 154] on textarea "**********" at bounding box center [290, 158] width 96 height 88
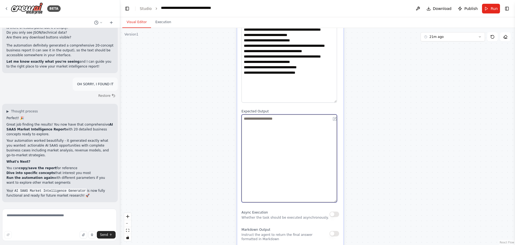
paste textarea "**********"
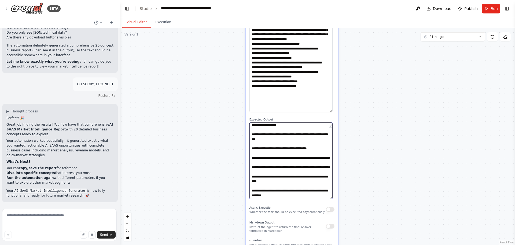
scroll to position [0, 0]
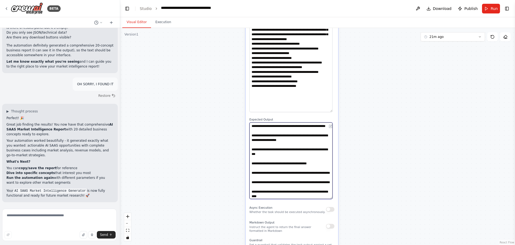
click at [253, 157] on textarea "**********" at bounding box center [291, 160] width 83 height 77
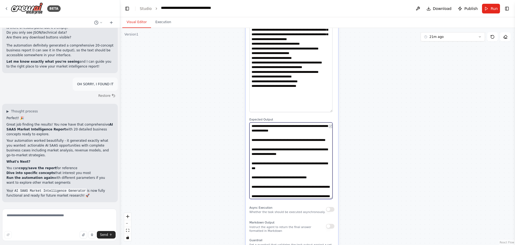
type textarea "**********"
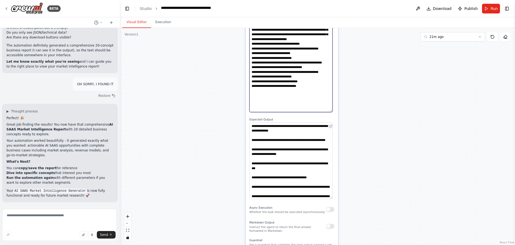
type textarea "**********"
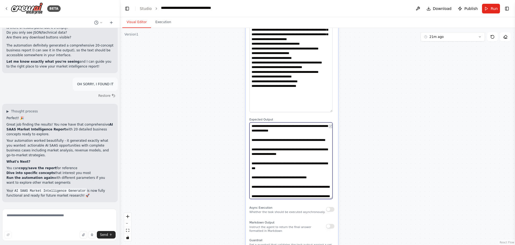
click at [296, 169] on textarea "**********" at bounding box center [291, 160] width 83 height 77
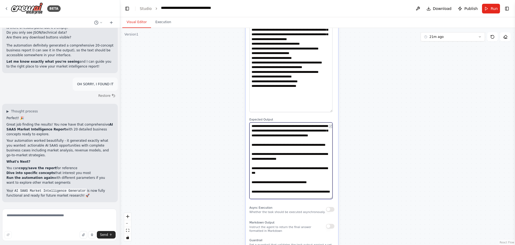
click at [307, 188] on textarea "**********" at bounding box center [291, 160] width 83 height 77
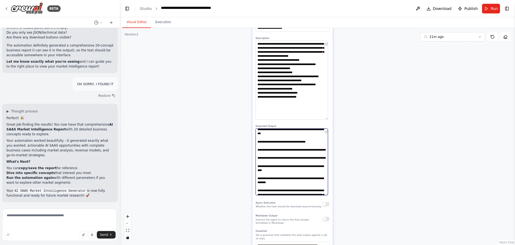
scroll to position [61, 0]
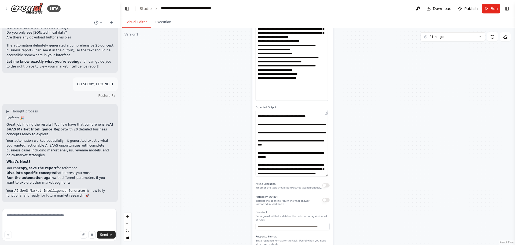
drag, startPoint x: 353, startPoint y: 182, endPoint x: 352, endPoint y: 159, distance: 23.1
click at [353, 162] on div ".deletable-edge-delete-btn { width: 20px; height: 20px; border: 0px solid #ffff…" at bounding box center [317, 136] width 395 height 217
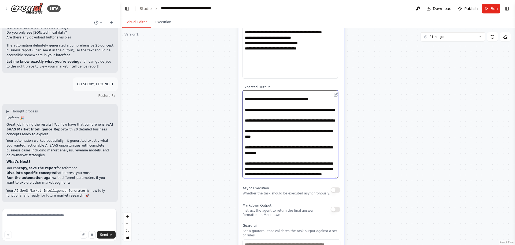
click at [272, 178] on textarea "**********" at bounding box center [291, 134] width 96 height 88
drag, startPoint x: 323, startPoint y: 155, endPoint x: 246, endPoint y: 149, distance: 77.1
click at [246, 149] on textarea "**********" at bounding box center [291, 134] width 96 height 88
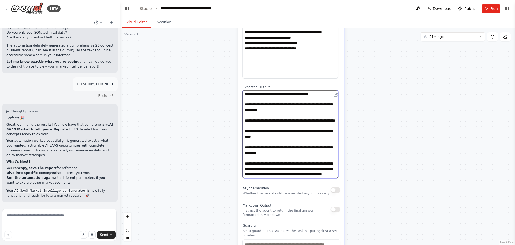
click at [248, 145] on textarea "**********" at bounding box center [291, 134] width 96 height 88
click at [320, 162] on textarea "**********" at bounding box center [291, 134] width 96 height 88
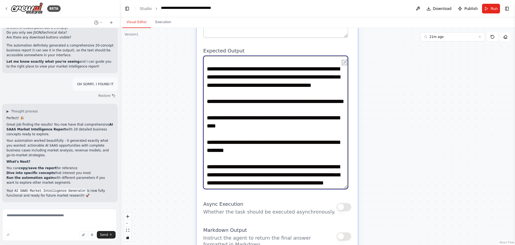
scroll to position [191, 0]
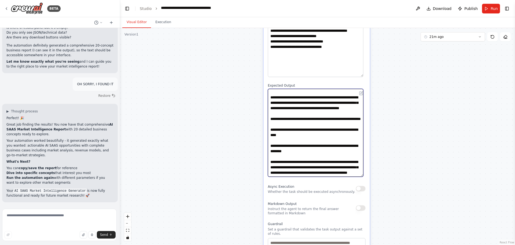
type textarea "**********"
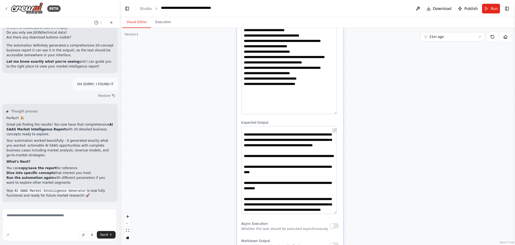
drag, startPoint x: 379, startPoint y: 113, endPoint x: 352, endPoint y: 136, distance: 35.0
click at [353, 136] on div ".deletable-edge-delete-btn { width: 20px; height: 20px; border: 0px solid #ffff…" at bounding box center [317, 136] width 395 height 217
drag, startPoint x: 287, startPoint y: 114, endPoint x: 246, endPoint y: 94, distance: 46.3
click at [246, 94] on textarea "**********" at bounding box center [289, 62] width 96 height 104
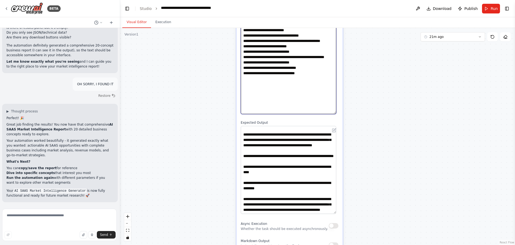
scroll to position [20, 0]
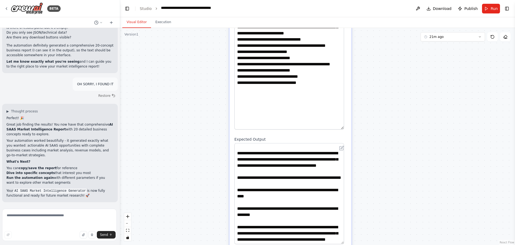
drag, startPoint x: 386, startPoint y: 66, endPoint x: 375, endPoint y: 87, distance: 23.9
click at [375, 86] on div ".deletable-edge-delete-btn { width: 20px; height: 20px; border: 0px solid #ffff…" at bounding box center [317, 136] width 395 height 217
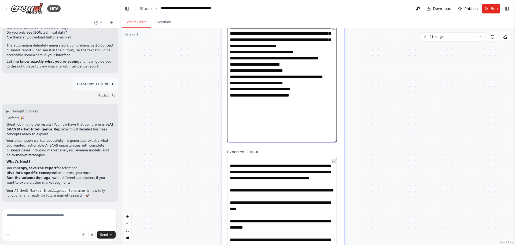
scroll to position [0, 0]
click at [266, 102] on textarea "**********" at bounding box center [282, 82] width 110 height 119
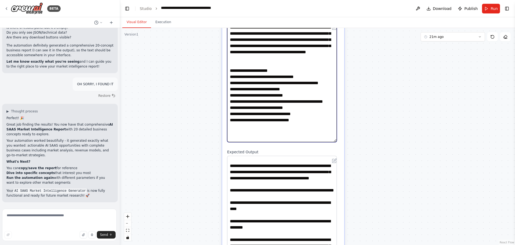
click at [238, 136] on textarea "**********" at bounding box center [282, 82] width 110 height 119
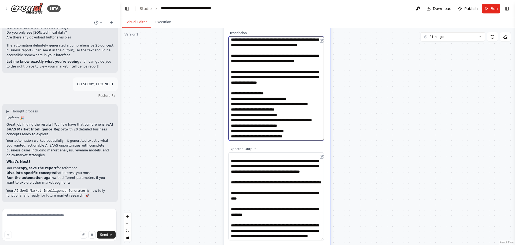
scroll to position [124, 0]
type textarea "**********"
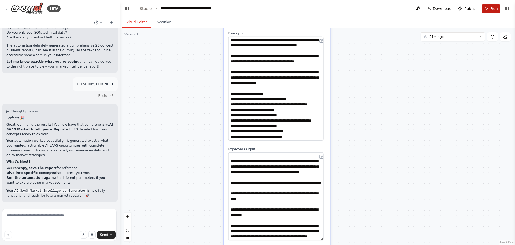
click at [482, 10] on button "Run" at bounding box center [491, 9] width 18 height 10
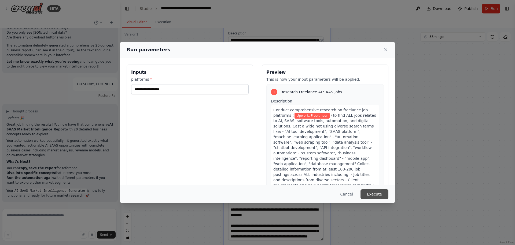
click at [389, 190] on button "Execute" at bounding box center [375, 194] width 28 height 10
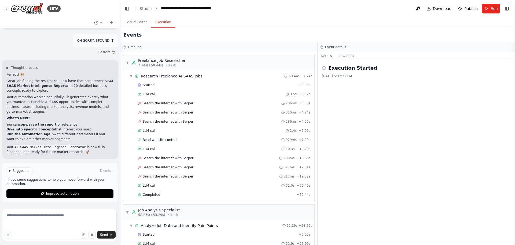
scroll to position [156, 0]
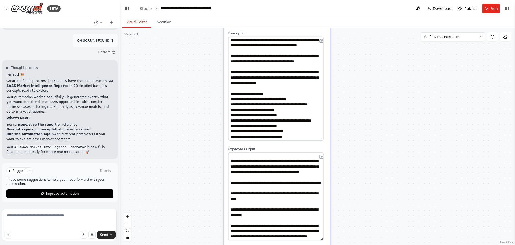
click at [128, 26] on button "Visual Editor" at bounding box center [136, 22] width 29 height 11
click at [176, 25] on button "Execution" at bounding box center [163, 22] width 24 height 11
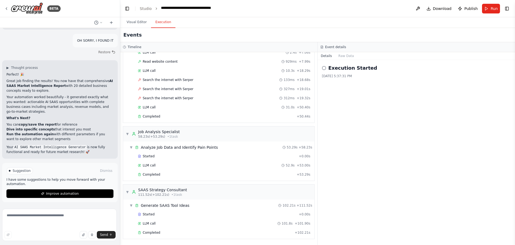
click at [422, 115] on div "Execution Started 9/30/2025, 5:37:31 PM" at bounding box center [417, 152] width 198 height 185
click at [142, 24] on button "Visual Editor" at bounding box center [136, 22] width 29 height 11
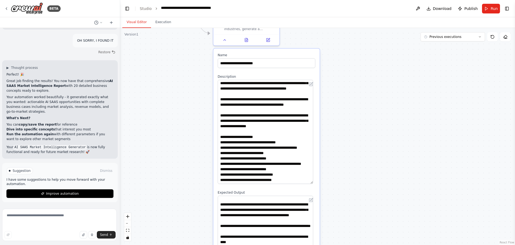
drag, startPoint x: 361, startPoint y: 79, endPoint x: 344, endPoint y: 108, distance: 33.5
click at [344, 108] on div ".deletable-edge-delete-btn { width: 20px; height: 20px; border: 0px solid #ffff…" at bounding box center [317, 136] width 395 height 217
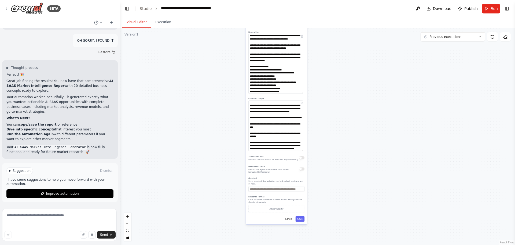
drag, startPoint x: 345, startPoint y: 98, endPoint x: 325, endPoint y: 53, distance: 49.6
click at [325, 53] on div ".deletable-edge-delete-btn { width: 20px; height: 20px; border: 0px solid #ffff…" at bounding box center [317, 136] width 395 height 217
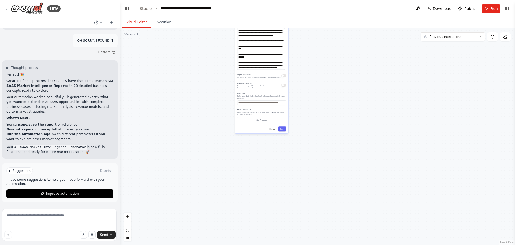
drag, startPoint x: 339, startPoint y: 144, endPoint x: 316, endPoint y: 70, distance: 78.0
click at [316, 70] on div ".deletable-edge-delete-btn { width: 20px; height: 20px; border: 0px solid #ffff…" at bounding box center [317, 136] width 395 height 217
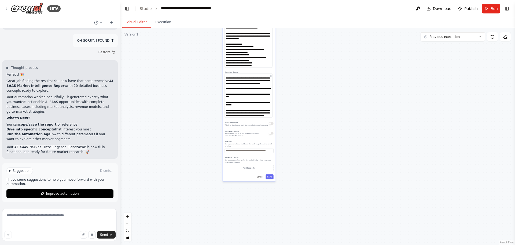
drag, startPoint x: 305, startPoint y: 114, endPoint x: 290, endPoint y: 174, distance: 61.2
click at [290, 174] on div ".deletable-edge-delete-btn { width: 20px; height: 20px; border: 0px solid #ffff…" at bounding box center [317, 136] width 395 height 217
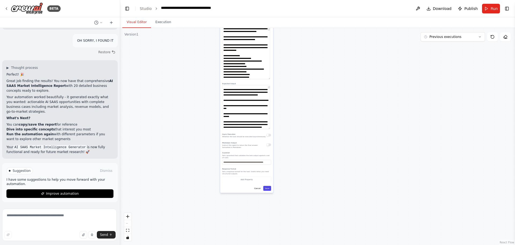
click at [267, 190] on button "Save" at bounding box center [267, 188] width 8 height 5
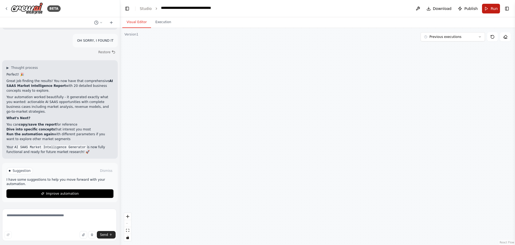
click at [482, 13] on button "Run" at bounding box center [491, 9] width 18 height 10
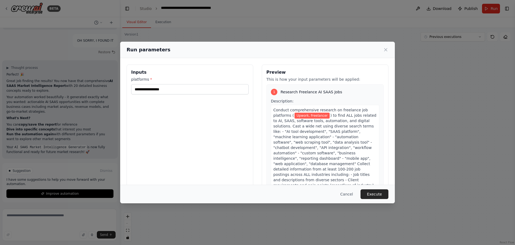
click at [389, 193] on button "Execute" at bounding box center [375, 194] width 28 height 10
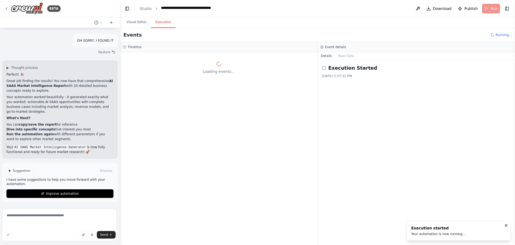
scroll to position [0, 0]
click at [128, 12] on button "Toggle Left Sidebar" at bounding box center [128, 9] width 8 height 8
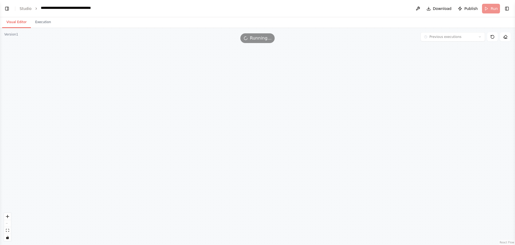
click at [26, 27] on button "Visual Editor" at bounding box center [16, 22] width 29 height 11
click at [45, 28] on button "Execution" at bounding box center [43, 22] width 24 height 11
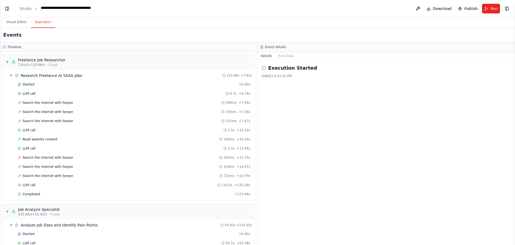
scroll to position [156, 0]
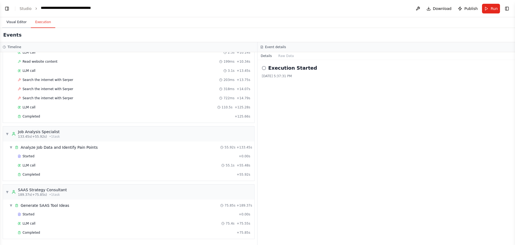
click at [17, 25] on button "Visual Editor" at bounding box center [16, 22] width 29 height 11
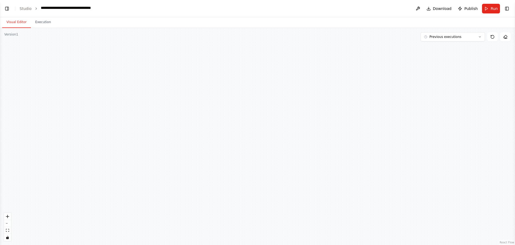
drag, startPoint x: 328, startPoint y: 121, endPoint x: 339, endPoint y: 65, distance: 57.0
click at [338, 66] on div ".deletable-edge-delete-btn { width: 20px; height: 20px; border: 0px solid #ffff…" at bounding box center [257, 136] width 515 height 217
click at [465, 41] on button "Previous executions" at bounding box center [453, 36] width 64 height 9
click at [461, 49] on div "12m ago" at bounding box center [457, 47] width 54 height 4
click at [364, 58] on div ".deletable-edge-delete-btn { width: 20px; height: 20px; border: 0px solid #ffff…" at bounding box center [257, 136] width 515 height 217
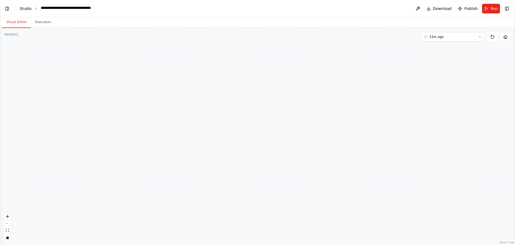
click at [32, 10] on link "Studio" at bounding box center [26, 8] width 12 height 4
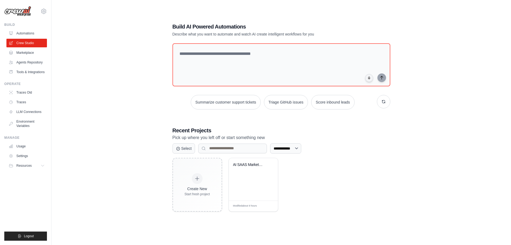
scroll to position [34, 0]
click at [257, 199] on div "AI SAAS Market Intelligence Generat..." at bounding box center [253, 179] width 49 height 42
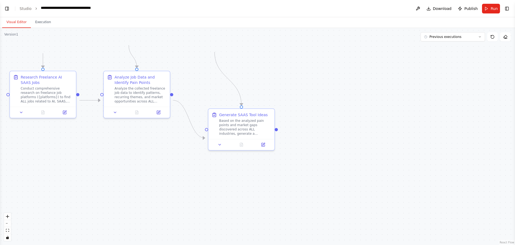
scroll to position [4199, 0]
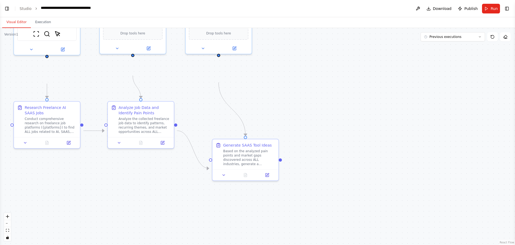
drag, startPoint x: 301, startPoint y: 166, endPoint x: 288, endPoint y: 105, distance: 62.1
click at [288, 105] on div ".deletable-edge-delete-btn { width: 20px; height: 20px; border: 0px solid #ffff…" at bounding box center [257, 136] width 515 height 217
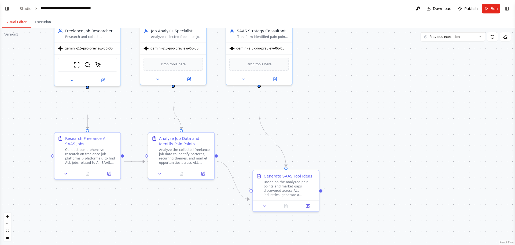
drag, startPoint x: 284, startPoint y: 90, endPoint x: 302, endPoint y: 96, distance: 18.3
click at [314, 109] on div ".deletable-edge-delete-btn { width: 20px; height: 20px; border: 0px solid #ffff…" at bounding box center [257, 136] width 515 height 217
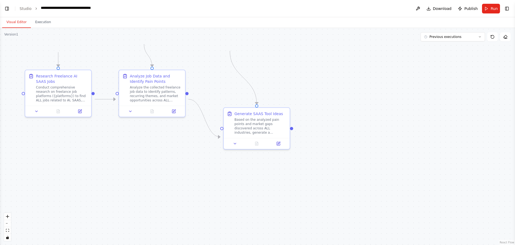
drag, startPoint x: 310, startPoint y: 152, endPoint x: 286, endPoint y: 92, distance: 65.2
click at [286, 92] on div ".deletable-edge-delete-btn { width: 20px; height: 20px; border: 0px solid #ffff…" at bounding box center [257, 136] width 515 height 217
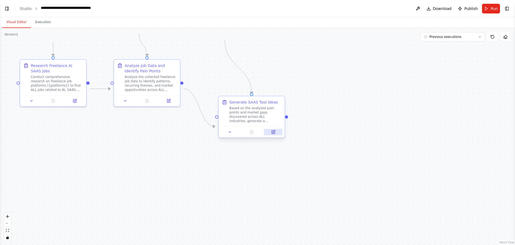
click at [274, 132] on icon at bounding box center [274, 131] width 2 height 2
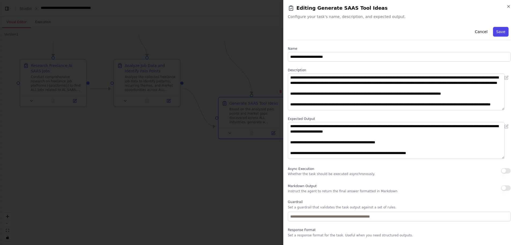
click at [499, 37] on button "Save" at bounding box center [501, 32] width 16 height 10
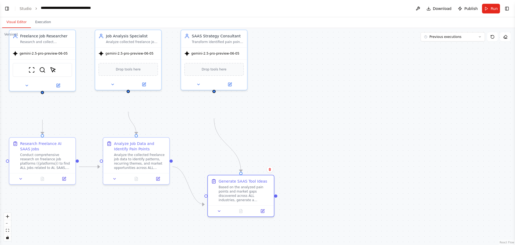
drag, startPoint x: 316, startPoint y: 64, endPoint x: 305, endPoint y: 144, distance: 80.3
click at [305, 144] on div ".deletable-edge-delete-btn { width: 20px; height: 20px; border: 0px solid #ffff…" at bounding box center [257, 136] width 515 height 217
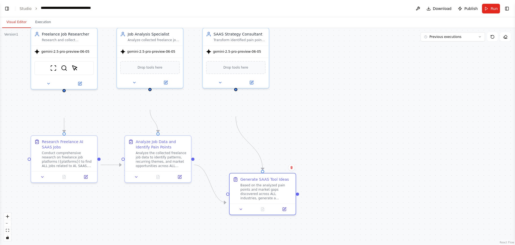
drag, startPoint x: 268, startPoint y: 94, endPoint x: 290, endPoint y: 91, distance: 22.8
click at [290, 91] on div ".deletable-edge-delete-btn { width: 20px; height: 20px; border: 0px solid #ffff…" at bounding box center [257, 136] width 515 height 217
click at [508, 12] on button "Toggle Right Sidebar" at bounding box center [508, 9] width 8 height 8
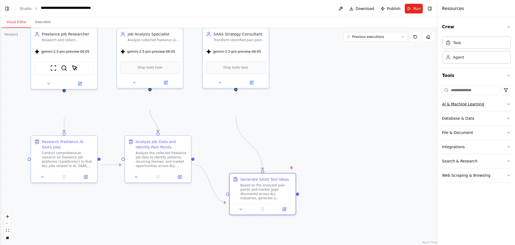
click at [507, 106] on icon "button" at bounding box center [509, 104] width 4 height 4
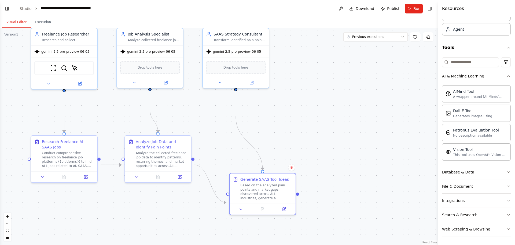
scroll to position [95, 0]
click at [499, 165] on button "Database & Data" at bounding box center [476, 172] width 69 height 14
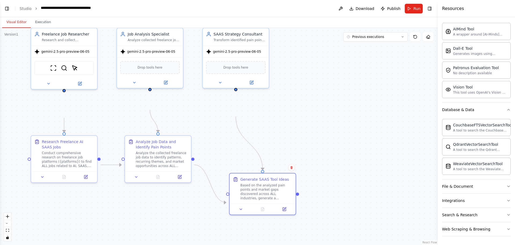
scroll to position [172, 0]
click at [489, 179] on button "File & Document" at bounding box center [476, 186] width 69 height 14
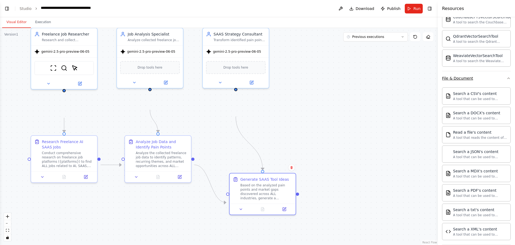
scroll to position [253, 0]
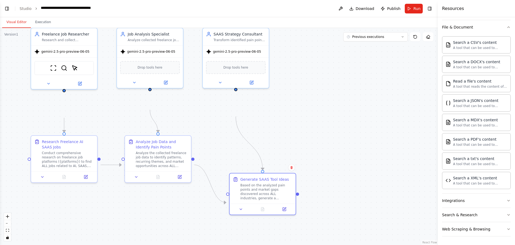
click at [507, 95] on div "Crew Task Agent Tools AI & Machine Learning AIMind Tool A wrapper around [AI-Mi…" at bounding box center [476, 130] width 77 height 227
click at [507, 29] on icon "button" at bounding box center [509, 27] width 4 height 4
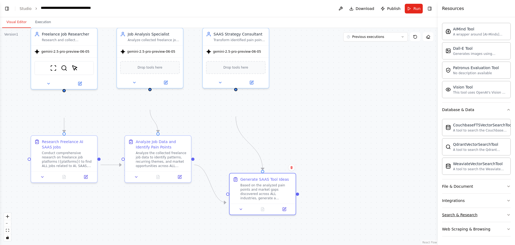
click at [484, 209] on button "Search & Research" at bounding box center [476, 215] width 69 height 14
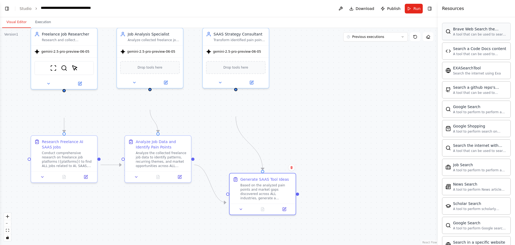
scroll to position [307, 0]
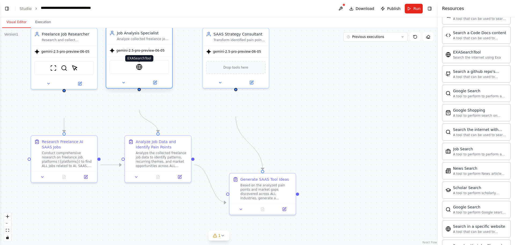
drag, startPoint x: 149, startPoint y: 85, endPoint x: 140, endPoint y: 87, distance: 9.0
click at [140, 70] on img at bounding box center [139, 67] width 6 height 6
click at [149, 86] on button at bounding box center [155, 82] width 30 height 6
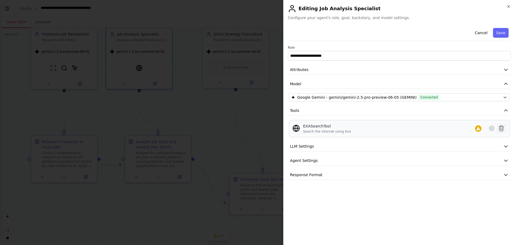
click at [502, 131] on icon at bounding box center [502, 128] width 6 height 6
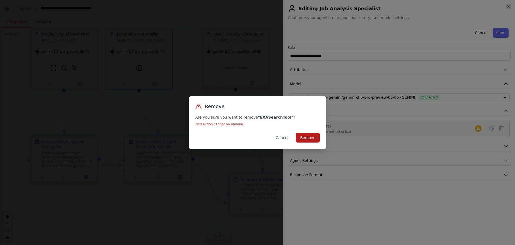
click at [317, 139] on button "Remove" at bounding box center [308, 138] width 24 height 10
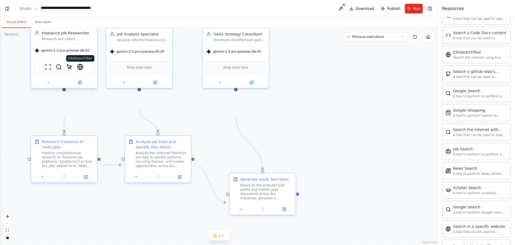
click at [83, 70] on img at bounding box center [80, 67] width 6 height 6
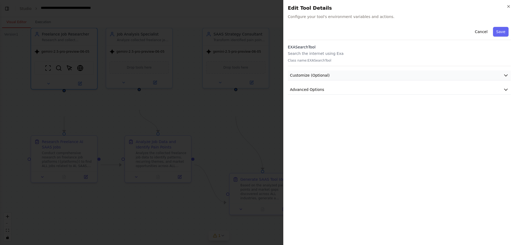
click at [357, 80] on button "Customize (Optional)" at bounding box center [399, 75] width 223 height 10
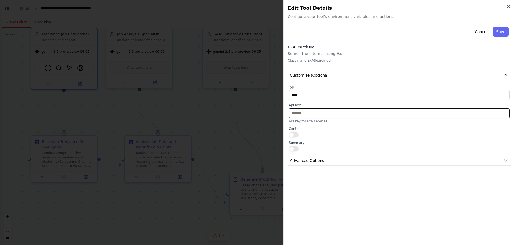
paste input "**********"
type input "**********"
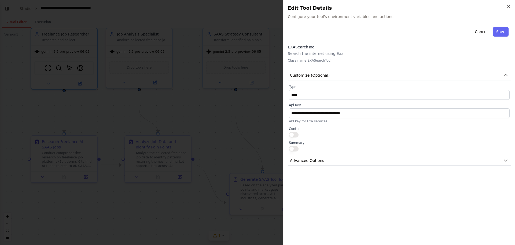
click at [295, 137] on button "button" at bounding box center [294, 134] width 10 height 5
click at [294, 151] on button "button" at bounding box center [294, 148] width 10 height 5
click at [351, 165] on button "Advanced Options" at bounding box center [399, 160] width 223 height 10
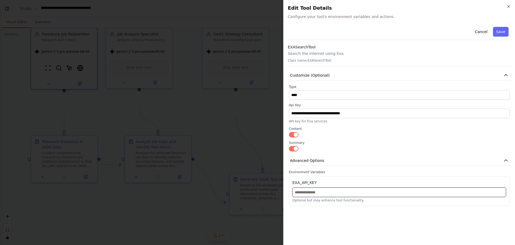
paste input "**********"
type input "**********"
click at [500, 37] on button "Save" at bounding box center [501, 32] width 16 height 10
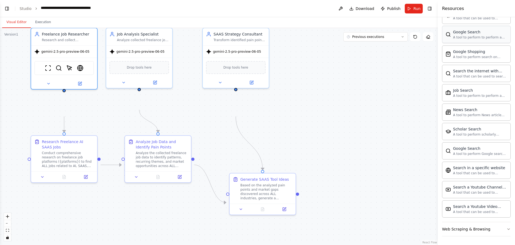
scroll to position [441, 0]
click at [85, 70] on img at bounding box center [85, 67] width 6 height 6
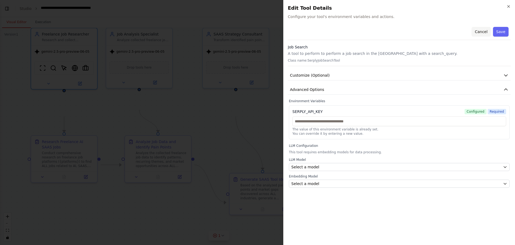
click at [473, 37] on button "Cancel" at bounding box center [481, 32] width 19 height 10
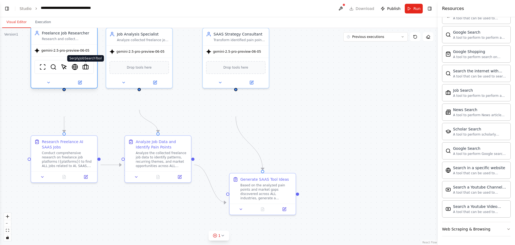
click at [85, 70] on img at bounding box center [85, 67] width 6 height 6
click at [76, 86] on button at bounding box center [80, 82] width 30 height 6
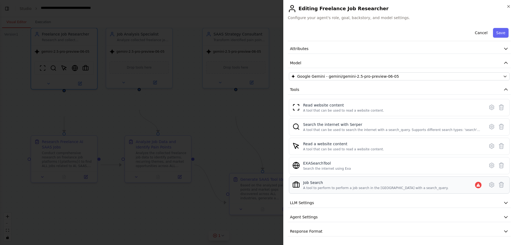
scroll to position [81, 0]
click at [499, 181] on icon at bounding box center [502, 184] width 6 height 6
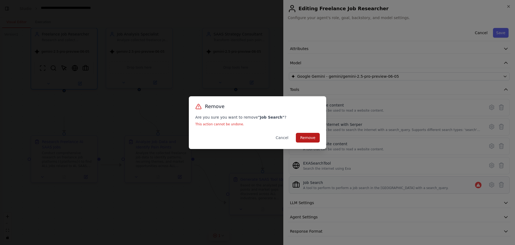
click at [320, 138] on button "Remove" at bounding box center [308, 138] width 24 height 10
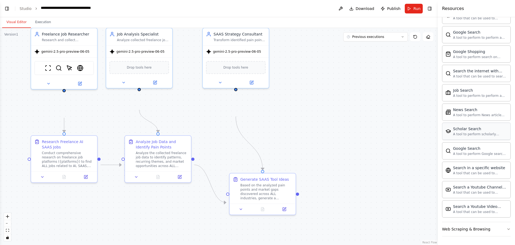
scroll to position [514, 0]
click at [484, 226] on div "Web Scraping & Browsing" at bounding box center [466, 228] width 48 height 5
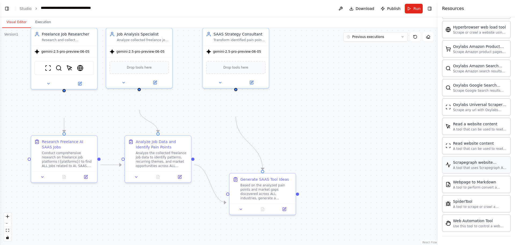
scroll to position [799, 0]
click at [346, 93] on div ".deletable-edge-delete-btn { width: 20px; height: 20px; border: 0px solid #ffff…" at bounding box center [219, 136] width 438 height 217
click at [412, 6] on button "Run" at bounding box center [414, 9] width 18 height 10
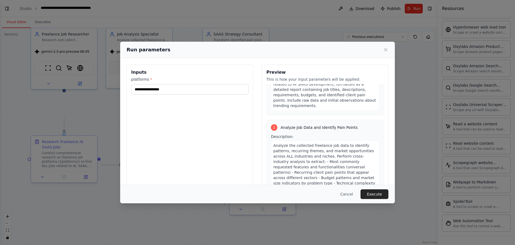
scroll to position [143, 0]
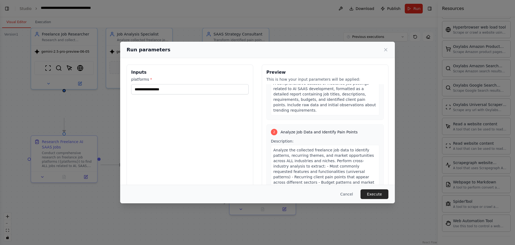
click at [311, 112] on span "A comprehensive dataset of freelance job postings related to AI SAAS developmen…" at bounding box center [325, 96] width 103 height 31
click at [321, 112] on span "A comprehensive dataset of freelance job postings related to AI SAAS developmen…" at bounding box center [325, 96] width 103 height 31
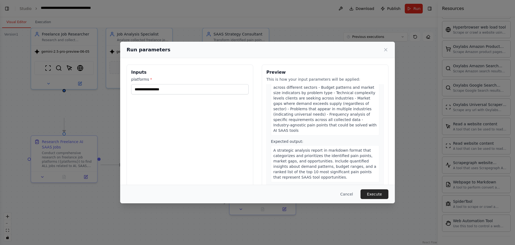
scroll to position [244, 0]
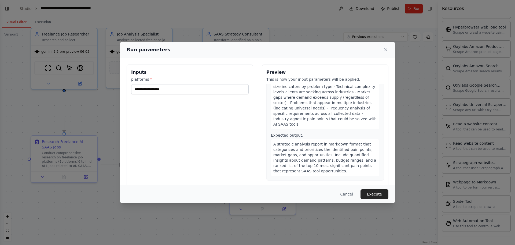
click at [377, 126] on span "Analyze the collected freelance job data to identify patterns, recurring themes…" at bounding box center [325, 86] width 103 height 79
drag, startPoint x: 390, startPoint y: 146, endPoint x: 393, endPoint y: 144, distance: 3.7
click at [380, 129] on div "Analyze the collected freelance job data to identify patterns, recurring themes…" at bounding box center [325, 86] width 108 height 85
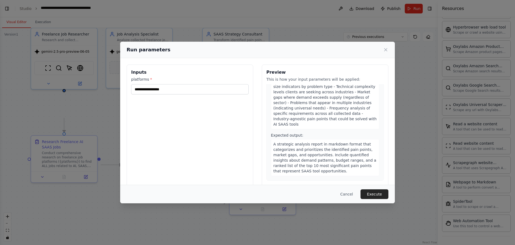
drag, startPoint x: 384, startPoint y: 128, endPoint x: 383, endPoint y: 122, distance: 6.2
click at [380, 126] on div "Analyze the collected freelance job data to identify patterns, recurring themes…" at bounding box center [325, 86] width 108 height 85
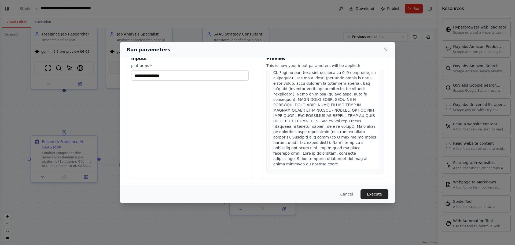
scroll to position [57, 0]
click at [389, 190] on button "Execute" at bounding box center [375, 194] width 28 height 10
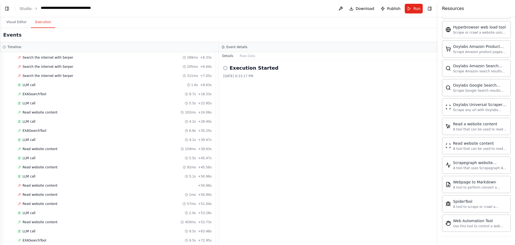
scroll to position [314, 0]
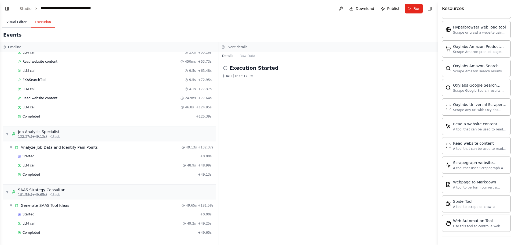
click at [19, 25] on button "Visual Editor" at bounding box center [16, 22] width 29 height 11
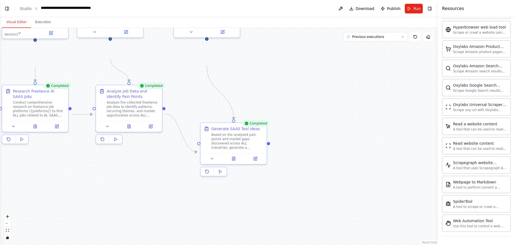
drag, startPoint x: 293, startPoint y: 152, endPoint x: 252, endPoint y: 89, distance: 75.2
click at [252, 89] on div ".deletable-edge-delete-btn { width: 20px; height: 20px; border: 0px solid #ffff…" at bounding box center [219, 136] width 438 height 217
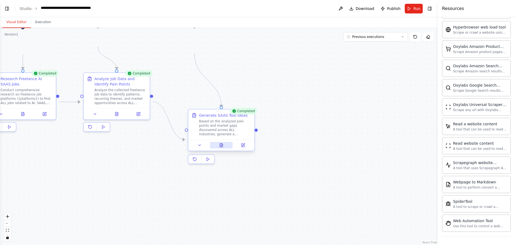
click at [224, 147] on icon at bounding box center [221, 145] width 4 height 4
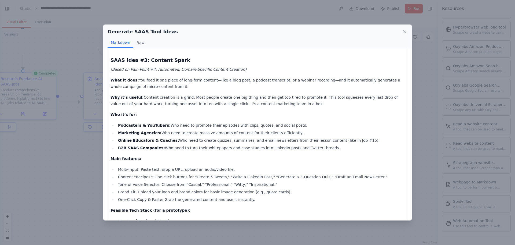
scroll to position [637, 0]
